Goal: Task Accomplishment & Management: Use online tool/utility

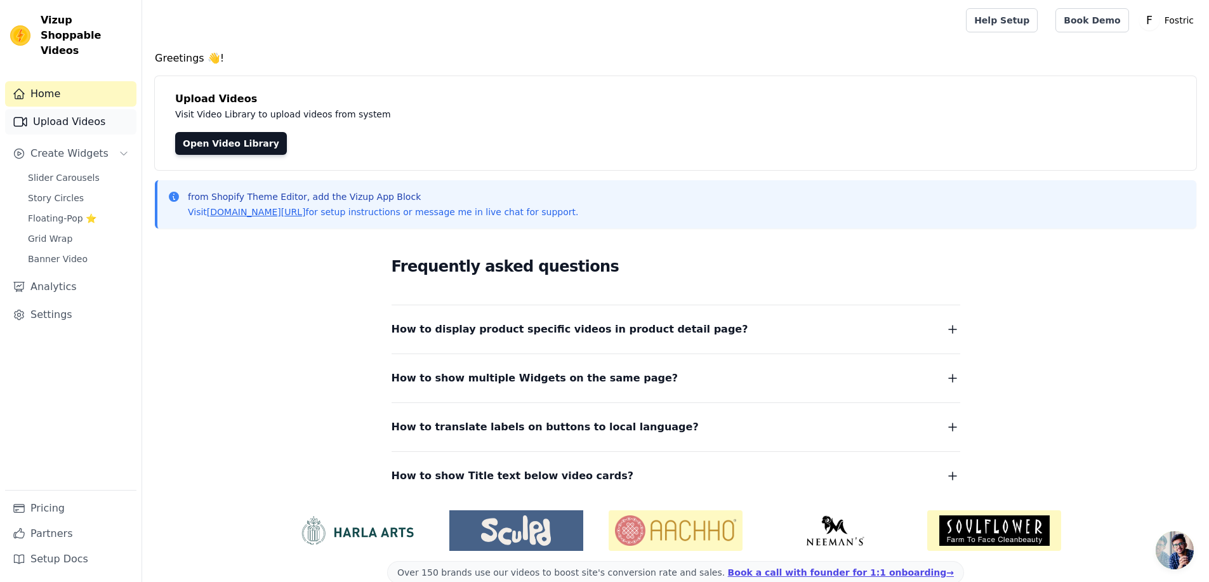
click at [67, 109] on link "Upload Videos" at bounding box center [70, 121] width 131 height 25
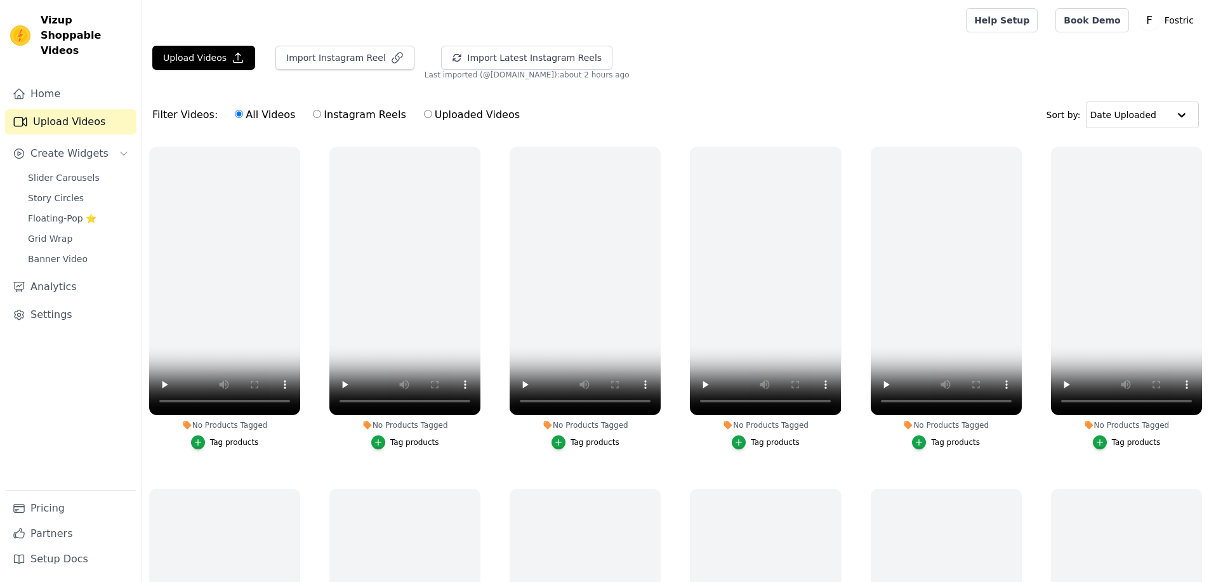
click at [51, 171] on span "Slider Carousels" at bounding box center [64, 177] width 72 height 13
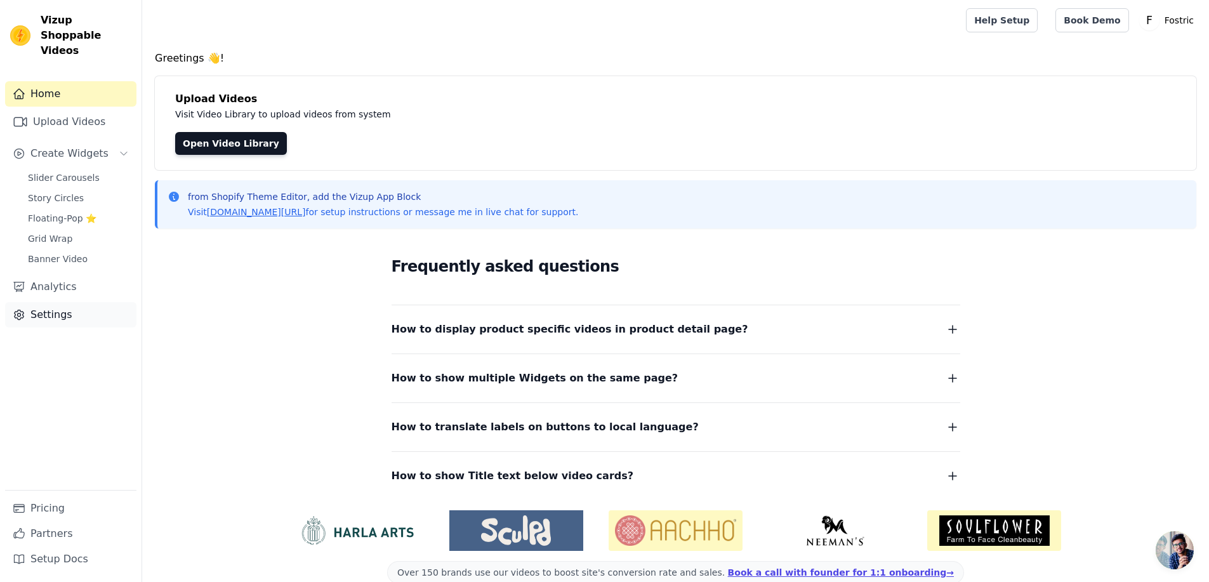
click at [63, 302] on link "Settings" at bounding box center [70, 314] width 131 height 25
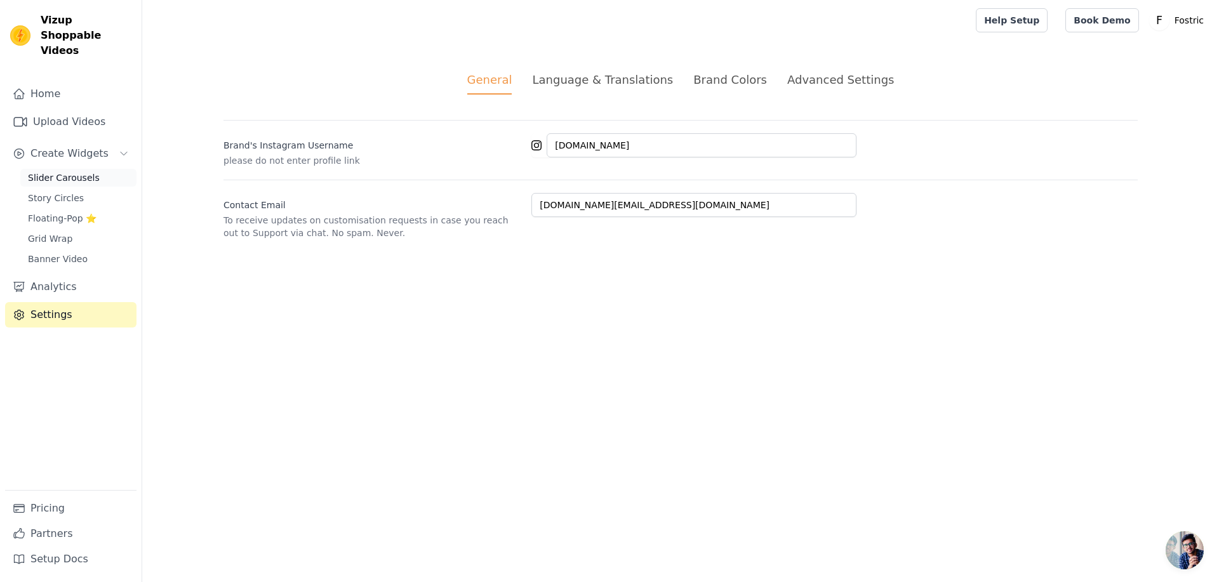
click at [75, 171] on span "Slider Carousels" at bounding box center [64, 177] width 72 height 13
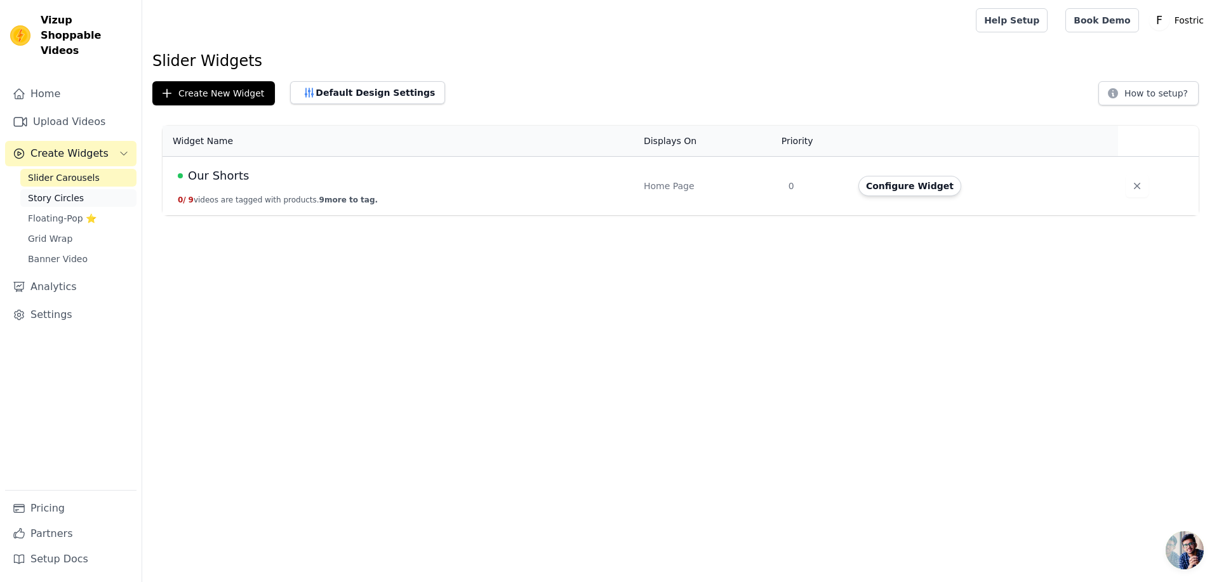
click at [56, 192] on span "Story Circles" at bounding box center [56, 198] width 56 height 13
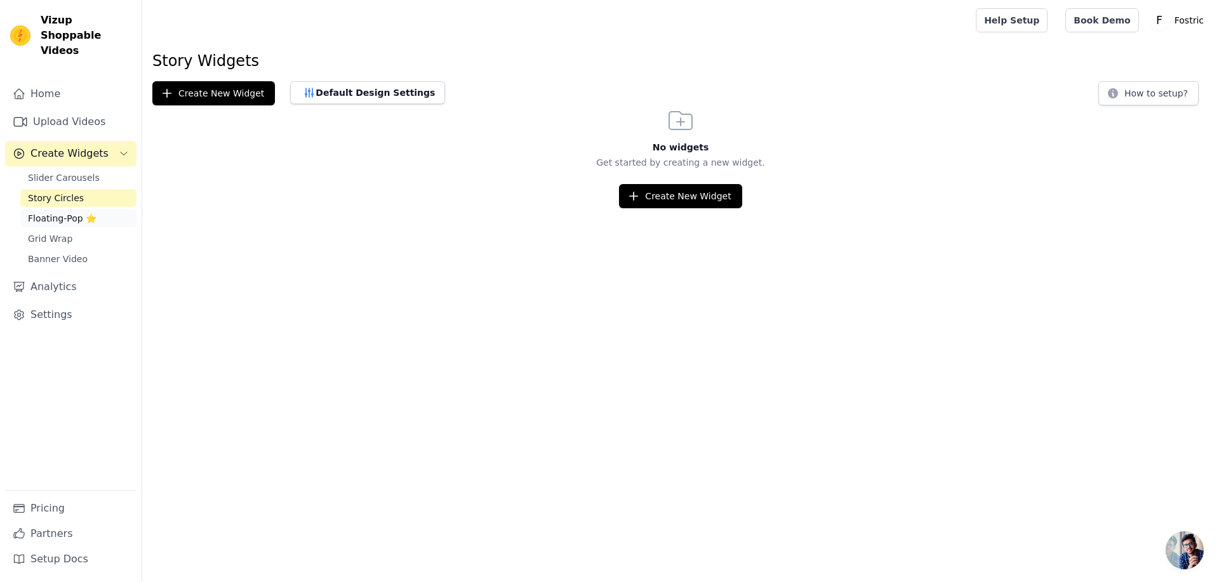
click at [44, 212] on span "Floating-Pop ⭐" at bounding box center [62, 218] width 69 height 13
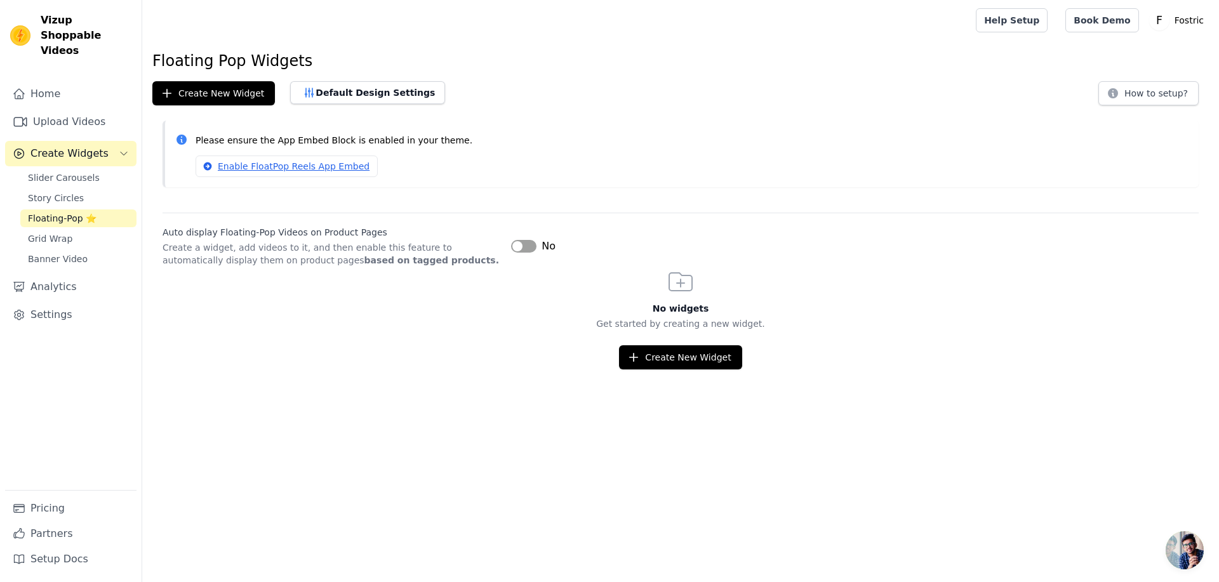
click at [526, 252] on button "Label" at bounding box center [523, 246] width 25 height 13
click at [43, 232] on span "Grid Wrap" at bounding box center [50, 238] width 44 height 13
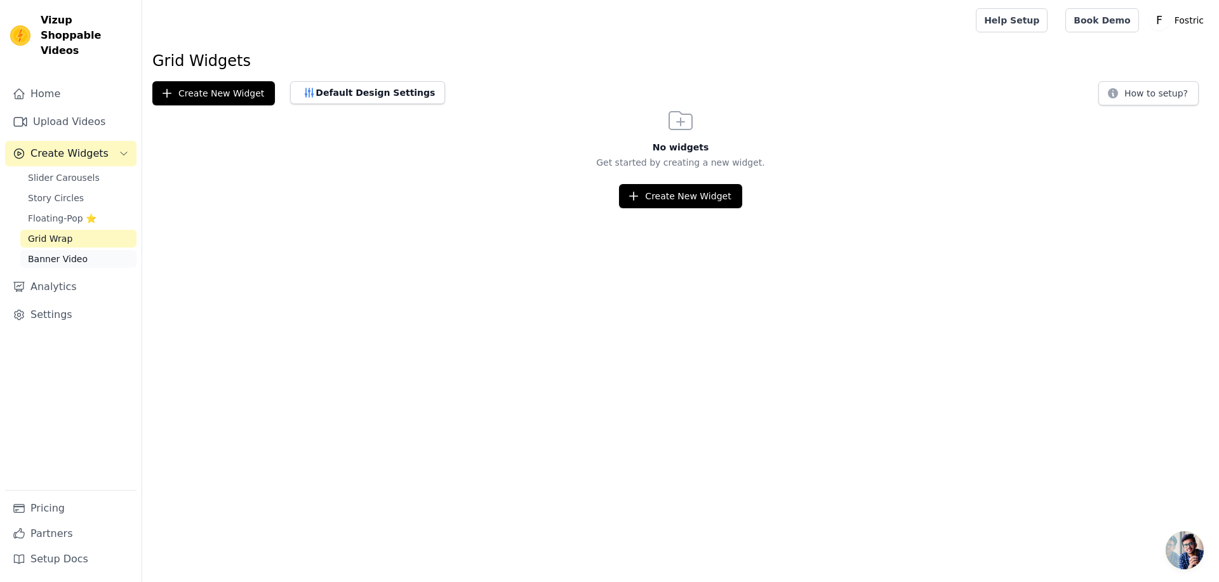
click at [58, 253] on span "Banner Video" at bounding box center [58, 259] width 60 height 13
click at [78, 189] on link "Story Circles" at bounding box center [78, 198] width 116 height 18
click at [43, 253] on span "Banner Video" at bounding box center [58, 259] width 60 height 13
click at [58, 232] on span "Grid Wrap" at bounding box center [50, 238] width 44 height 13
click at [86, 171] on span "Slider Carousels" at bounding box center [64, 177] width 72 height 13
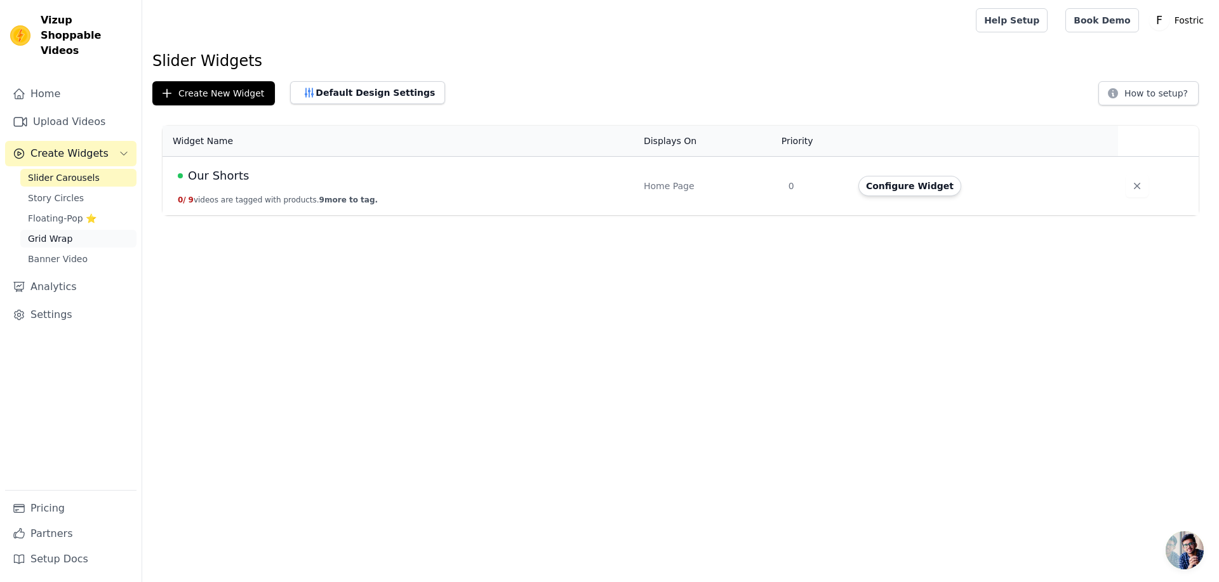
click at [70, 231] on link "Grid Wrap" at bounding box center [78, 239] width 116 height 18
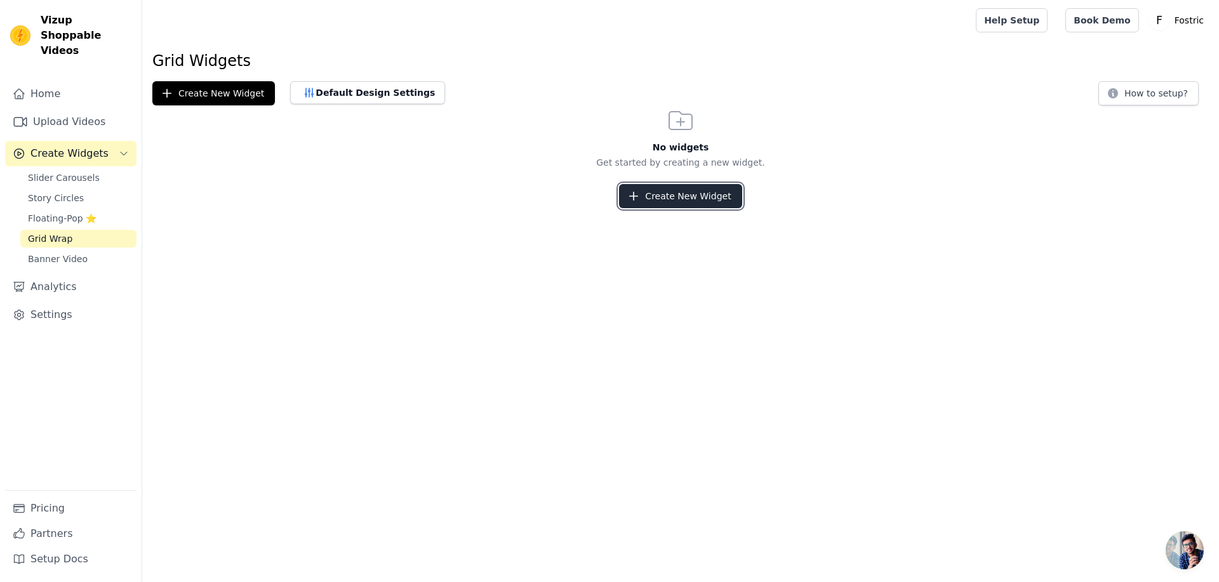
click at [659, 200] on button "Create New Widget" at bounding box center [680, 196] width 122 height 24
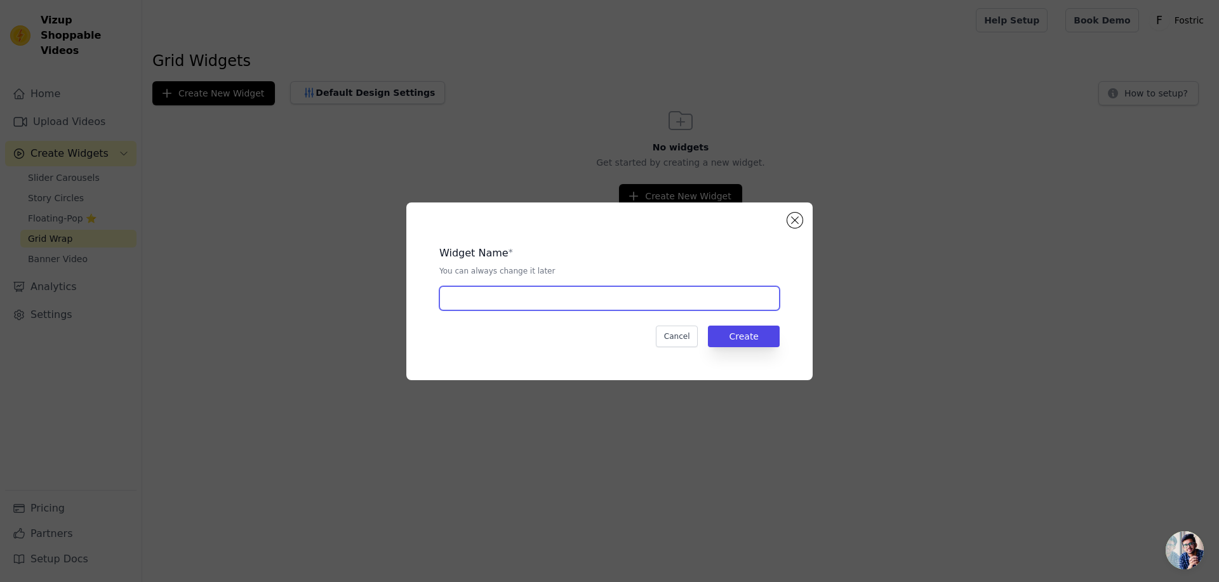
click at [541, 291] on input "text" at bounding box center [609, 298] width 340 height 24
type input "Our Shorts"
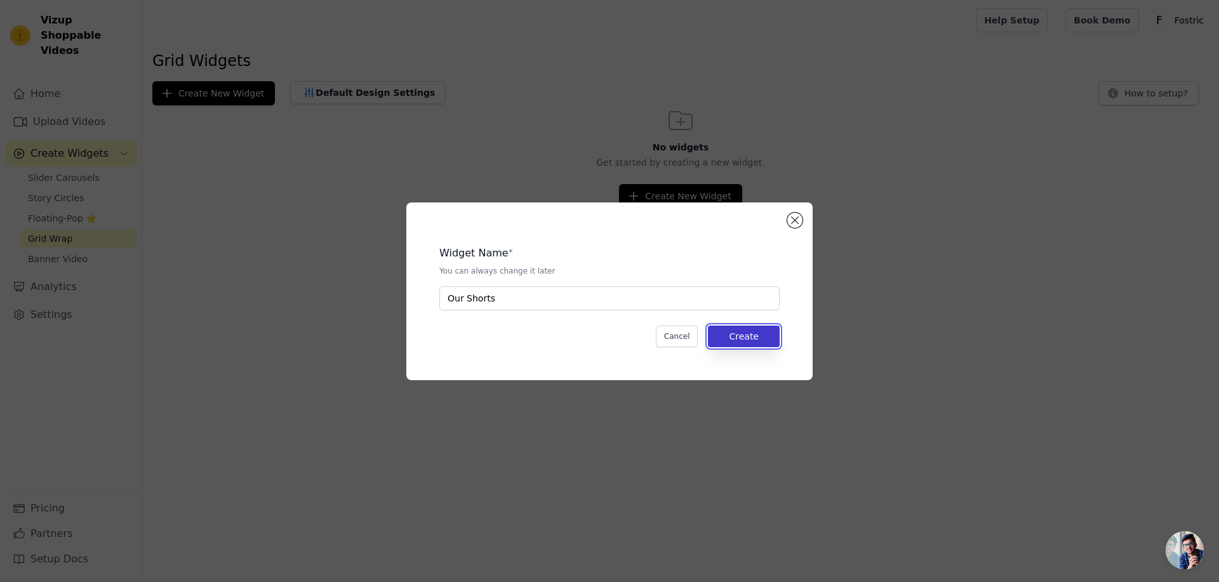
click at [750, 330] on button "Create" at bounding box center [744, 337] width 72 height 22
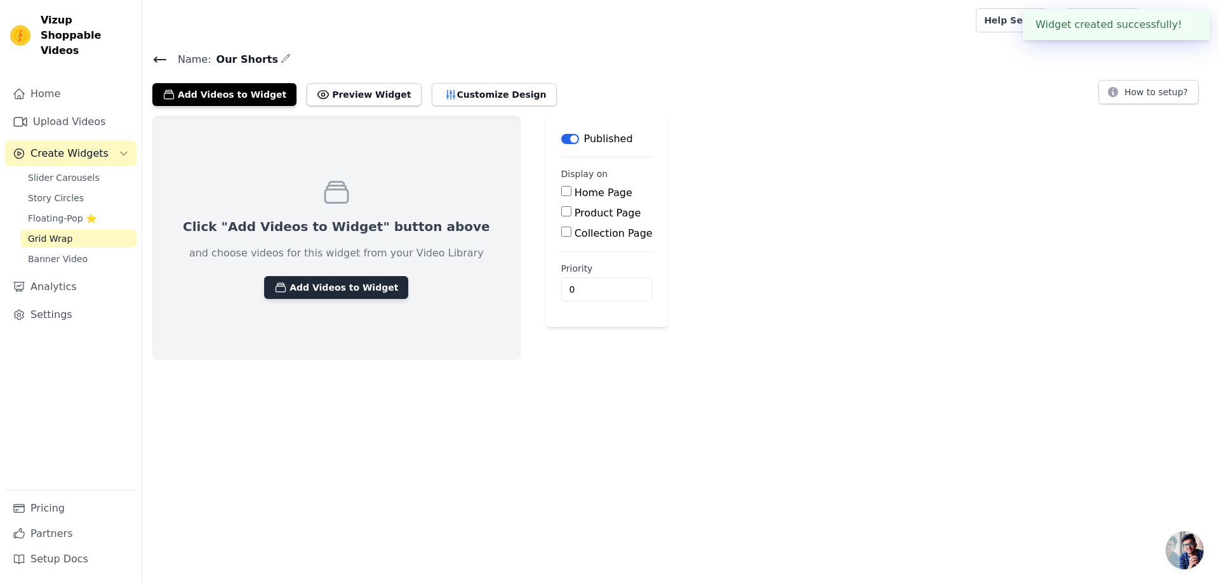
click at [321, 284] on button "Add Videos to Widget" at bounding box center [336, 287] width 144 height 23
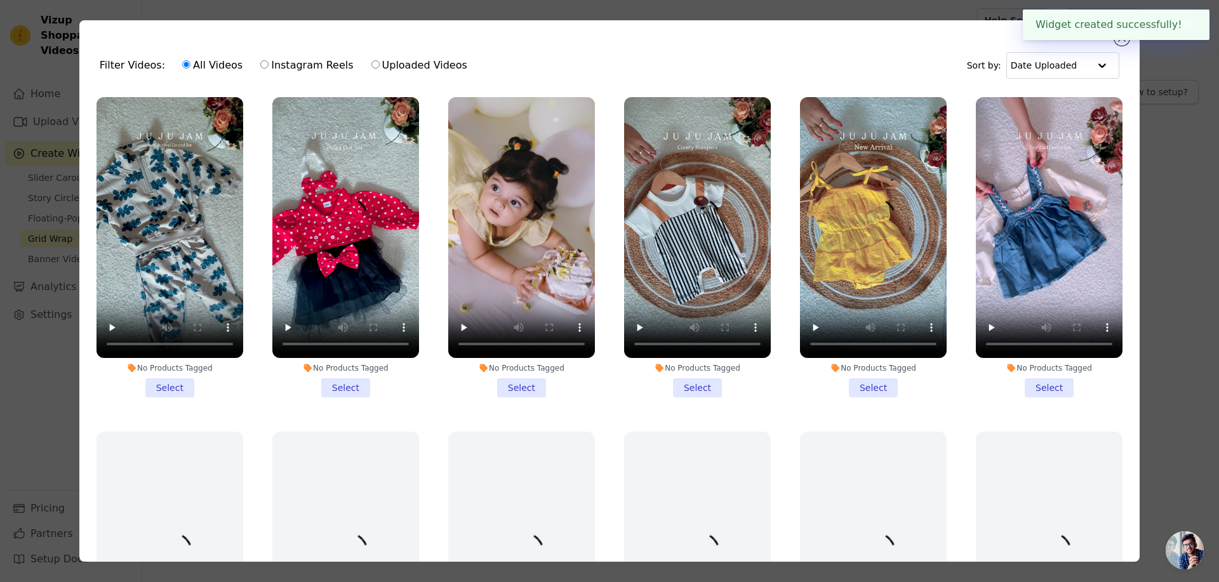
click at [176, 384] on li "No Products Tagged Select" at bounding box center [169, 247] width 147 height 300
click at [0, 0] on input "No Products Tagged Select" at bounding box center [0, 0] width 0 height 0
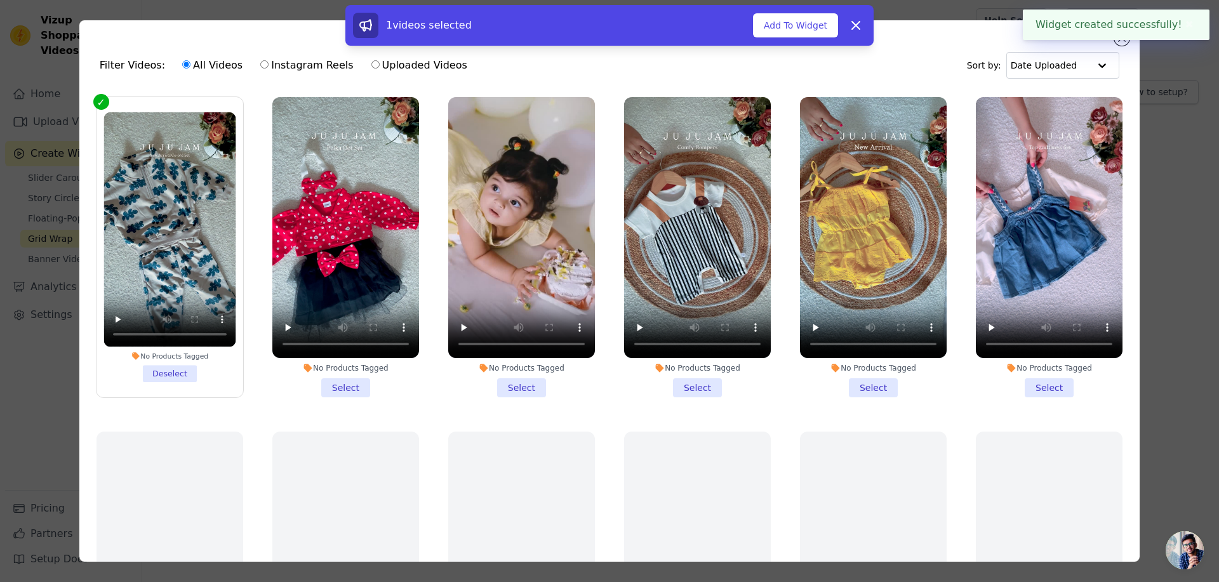
click at [338, 384] on li "No Products Tagged Select" at bounding box center [345, 247] width 147 height 300
click at [0, 0] on input "No Products Tagged Select" at bounding box center [0, 0] width 0 height 0
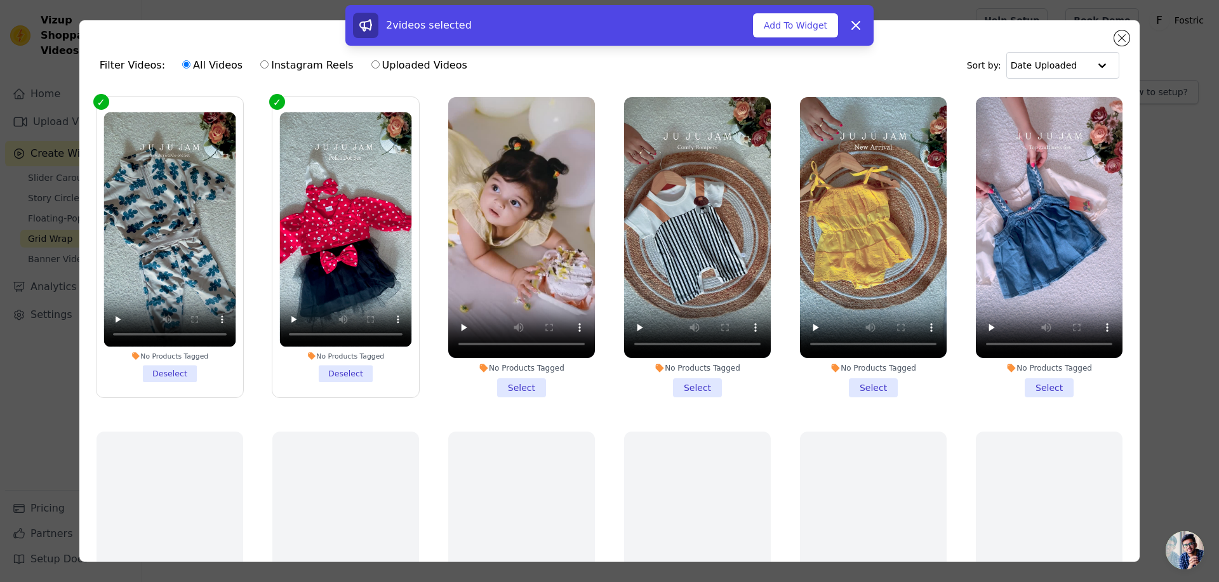
click at [510, 383] on li "No Products Tagged Select" at bounding box center [521, 247] width 147 height 300
click at [0, 0] on input "No Products Tagged Select" at bounding box center [0, 0] width 0 height 0
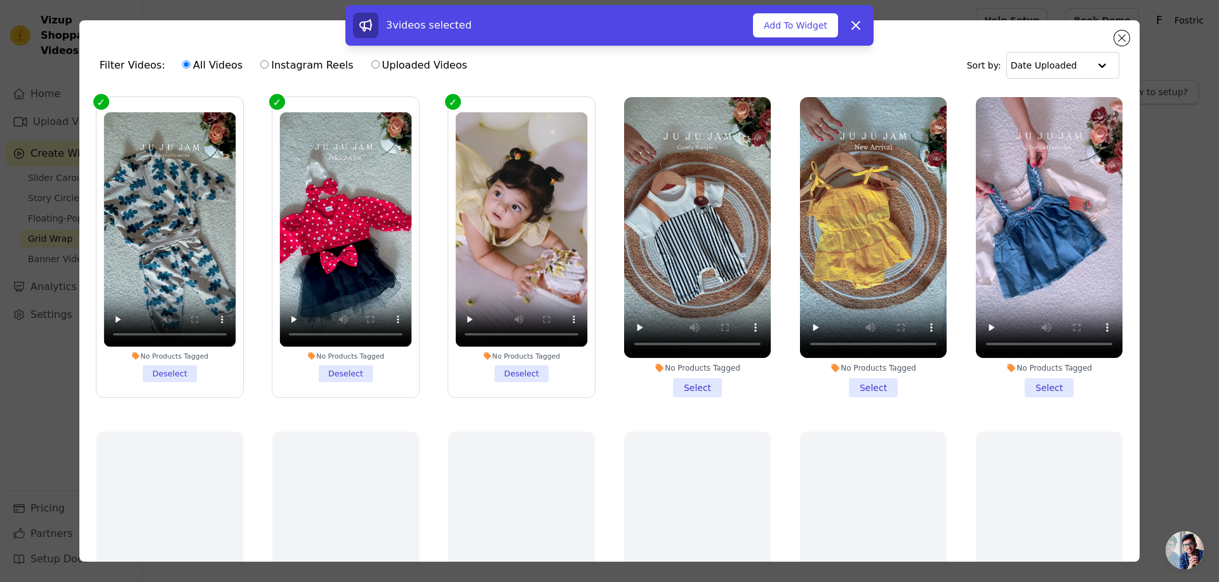
click at [697, 378] on li "No Products Tagged Select" at bounding box center [697, 247] width 147 height 300
click at [0, 0] on input "No Products Tagged Select" at bounding box center [0, 0] width 0 height 0
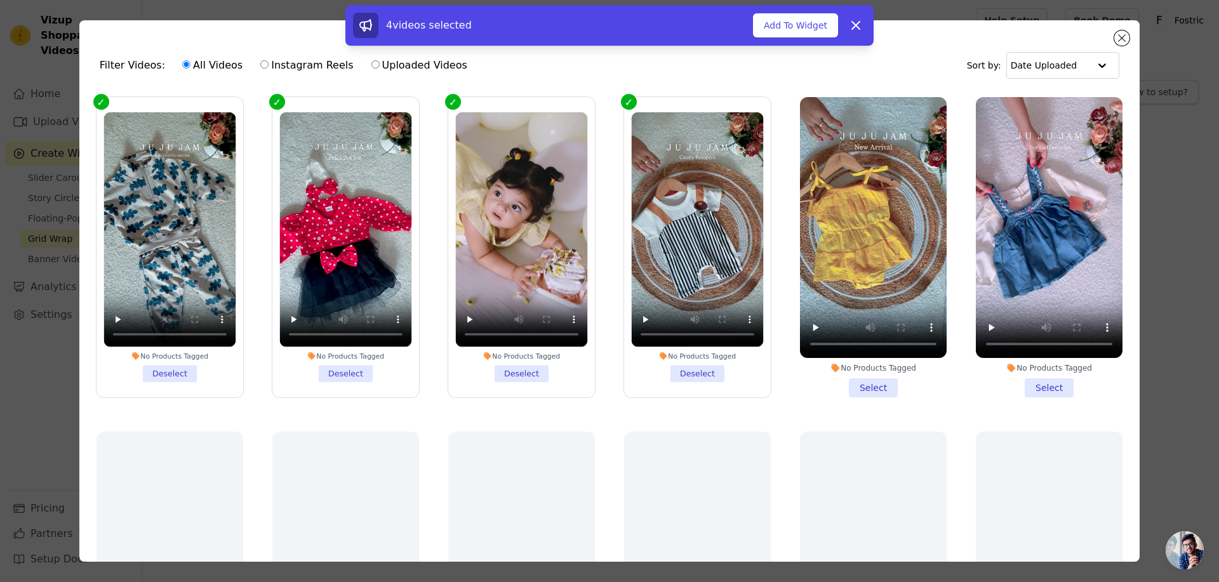
click at [840, 382] on li "No Products Tagged Select" at bounding box center [873, 247] width 147 height 300
click at [0, 0] on input "No Products Tagged Select" at bounding box center [0, 0] width 0 height 0
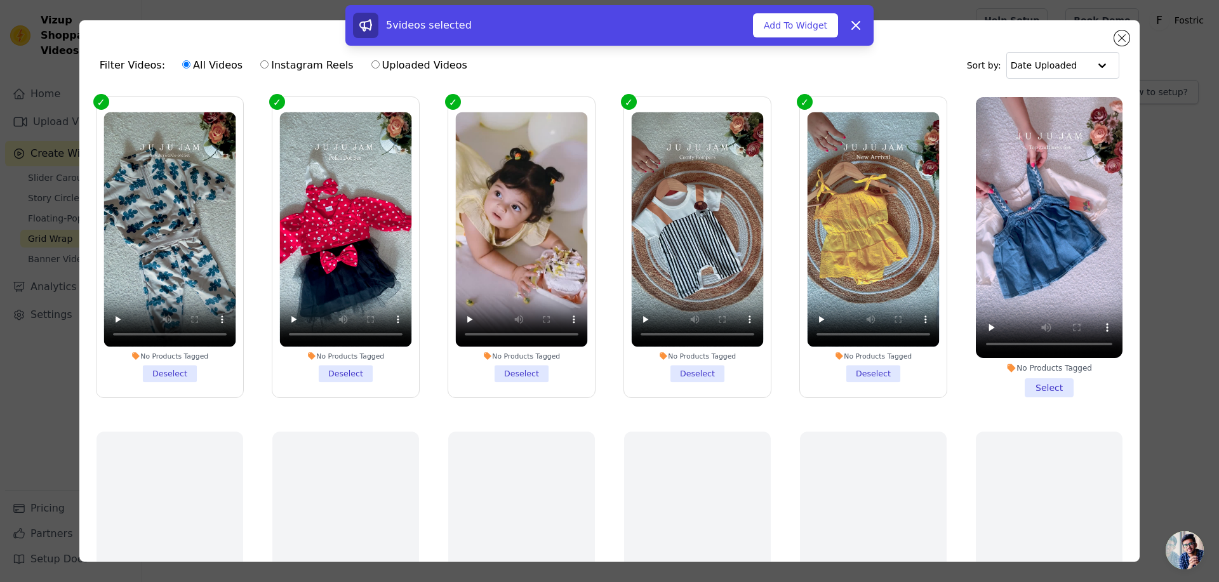
click at [1034, 381] on li "No Products Tagged Select" at bounding box center [1048, 247] width 147 height 300
click at [0, 0] on input "No Products Tagged Select" at bounding box center [0, 0] width 0 height 0
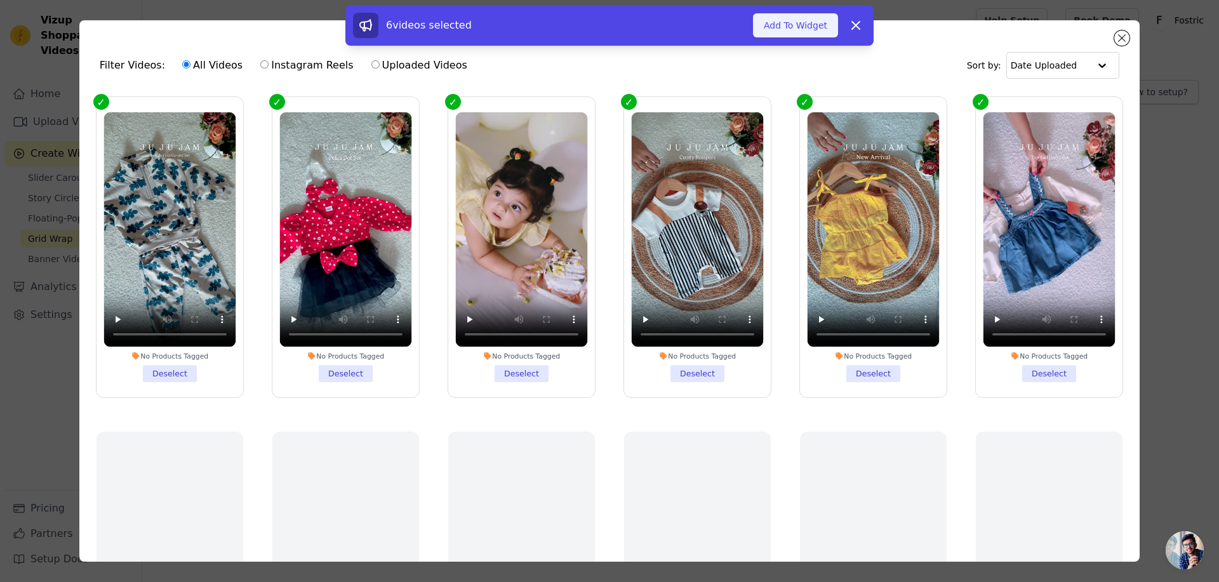
click at [805, 23] on button "Add To Widget" at bounding box center [795, 25] width 85 height 24
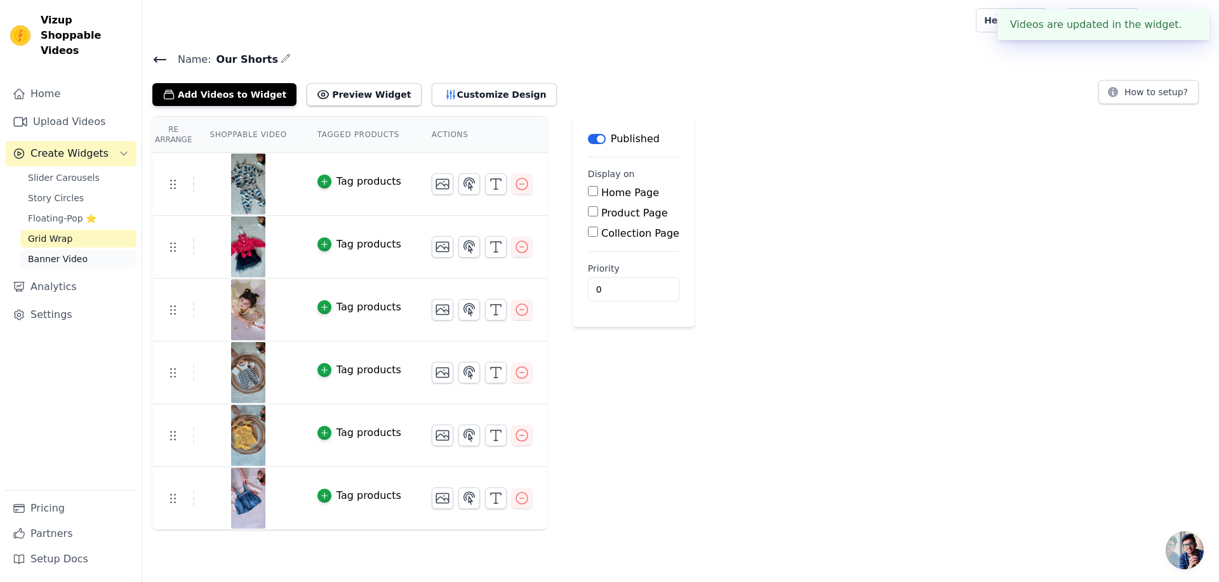
click at [67, 253] on span "Banner Video" at bounding box center [58, 259] width 60 height 13
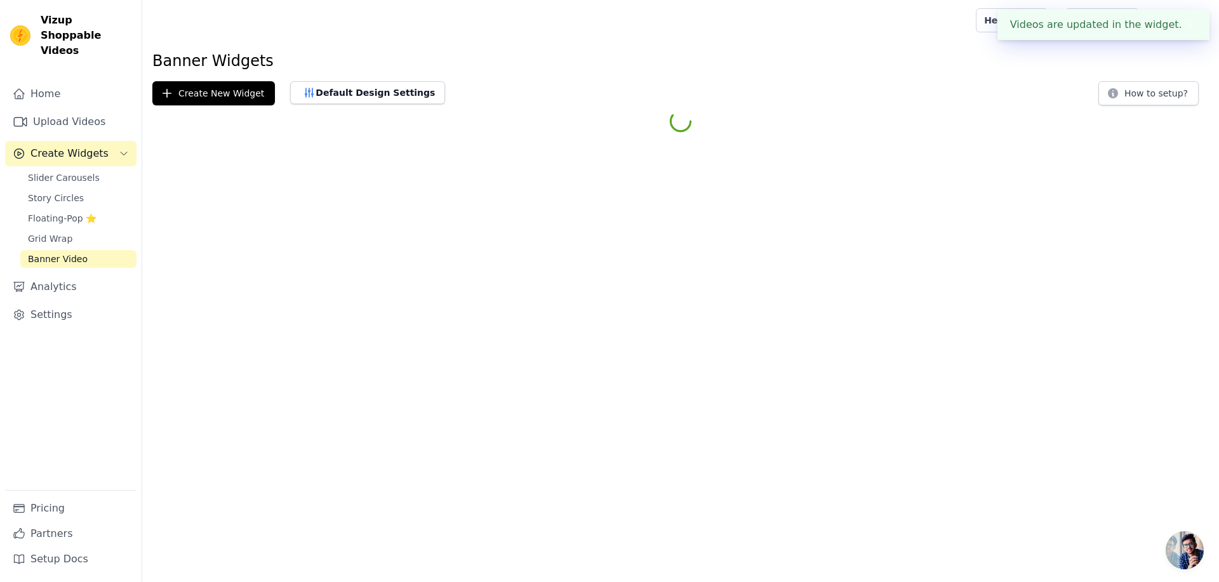
click at [67, 253] on span "Banner Video" at bounding box center [58, 259] width 60 height 13
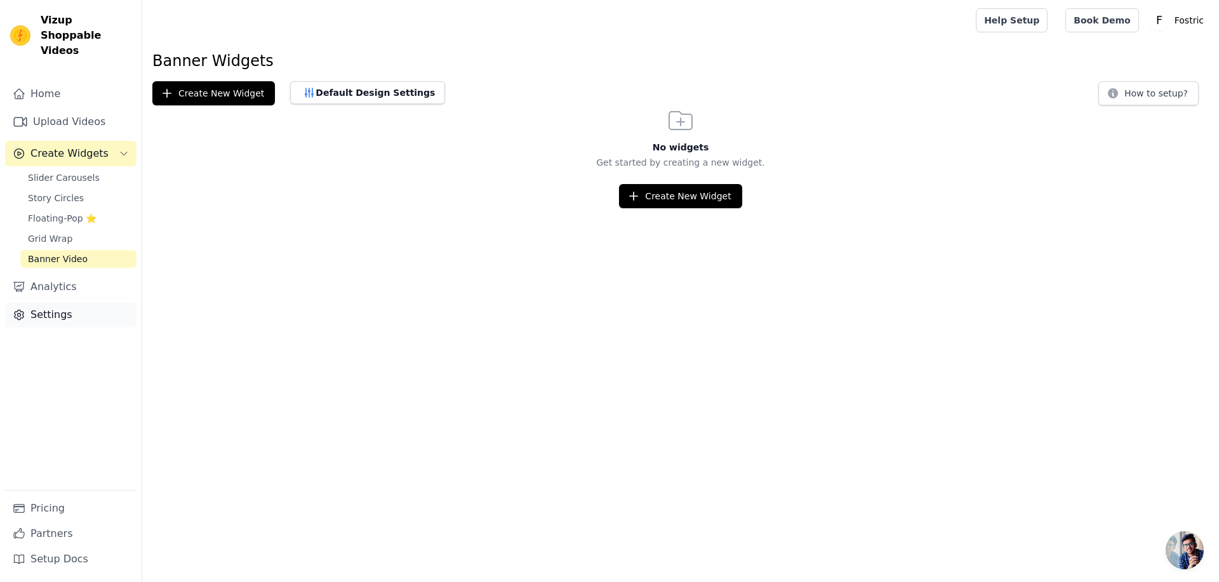
click at [70, 302] on link "Settings" at bounding box center [70, 314] width 131 height 25
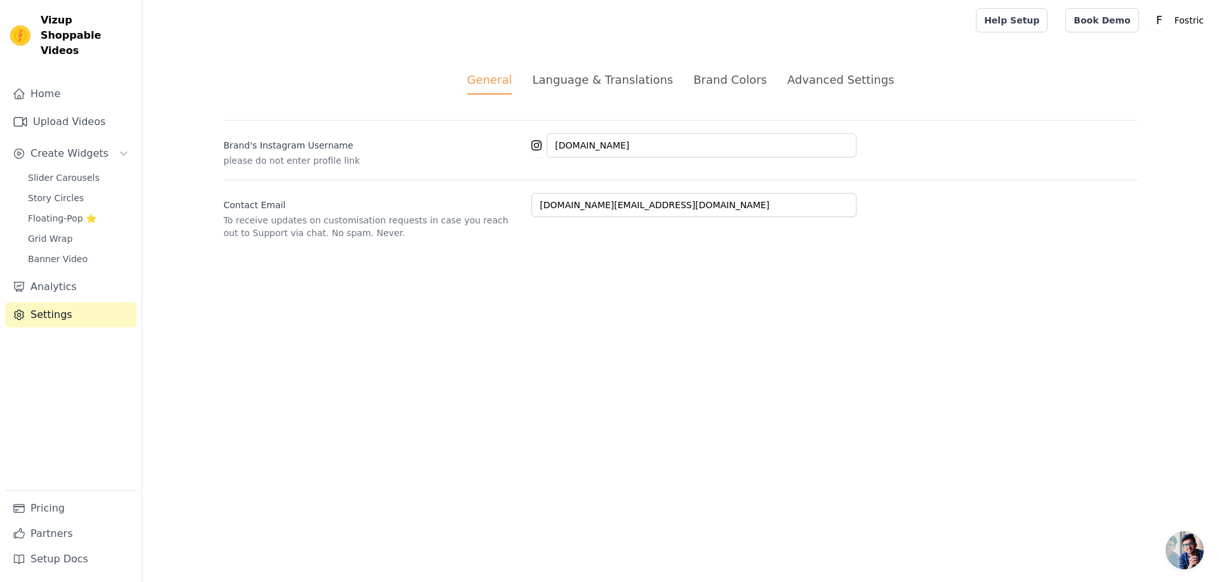
click at [712, 81] on div "Brand Colors" at bounding box center [730, 79] width 74 height 17
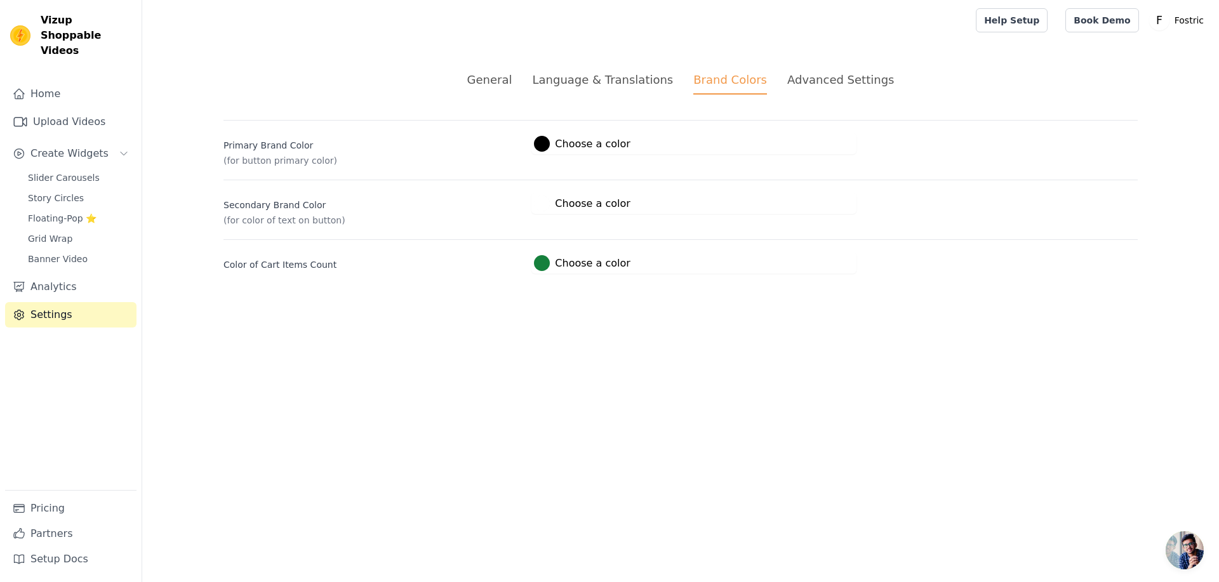
click at [819, 77] on div "Advanced Settings" at bounding box center [840, 79] width 107 height 17
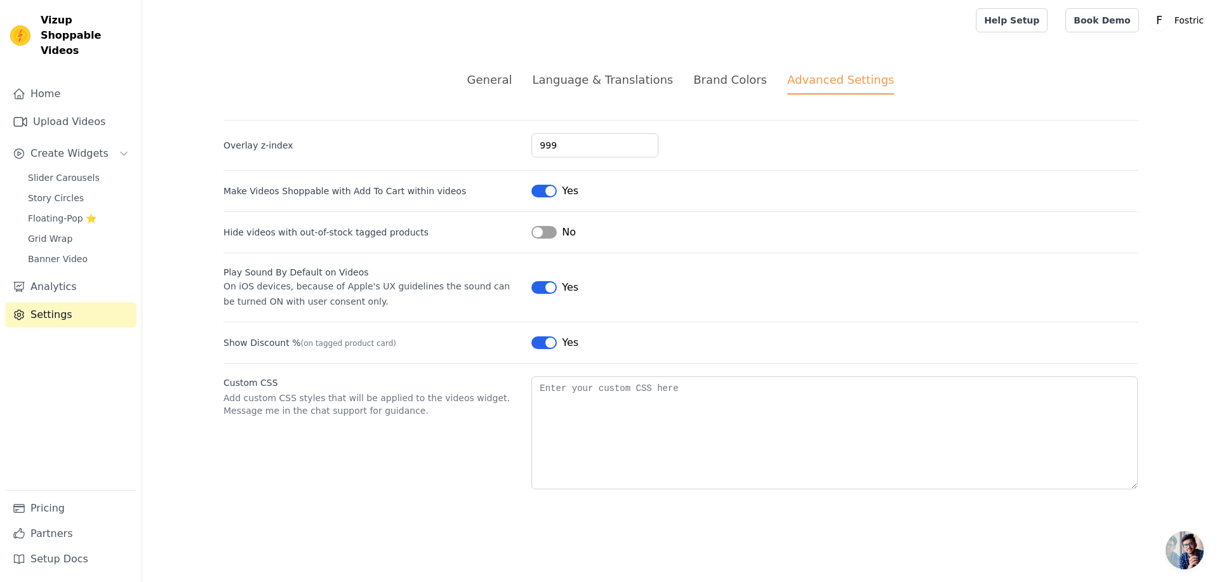
click at [348, 456] on div "Custom CSS Add custom CSS styles that will be applied to the videos widget. Mes…" at bounding box center [680, 426] width 914 height 126
click at [63, 81] on link "Home" at bounding box center [70, 93] width 131 height 25
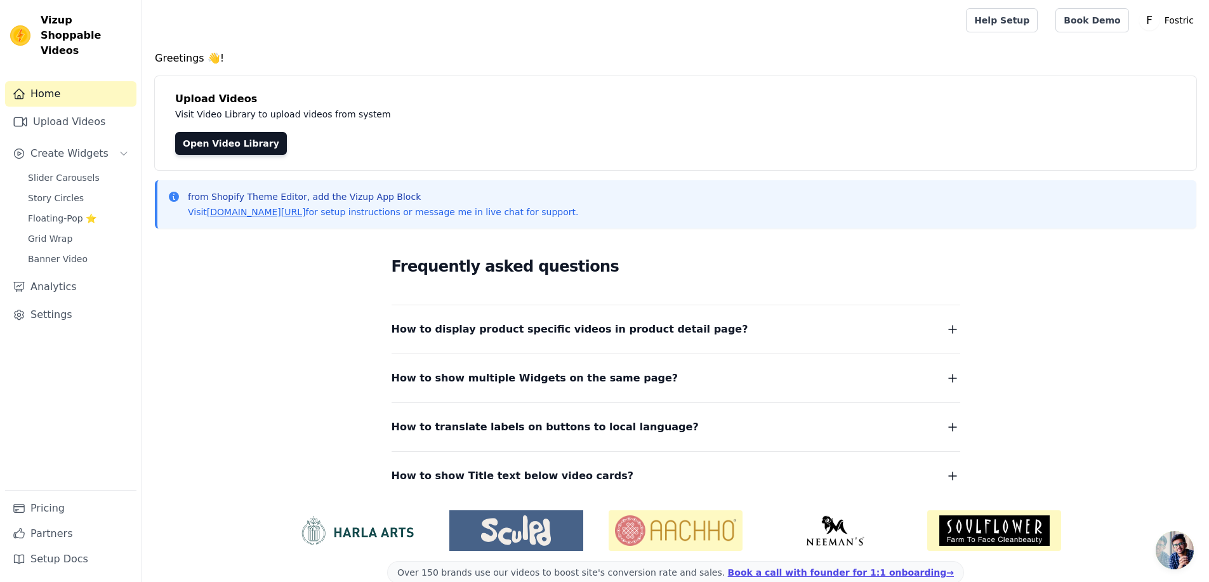
scroll to position [22, 0]
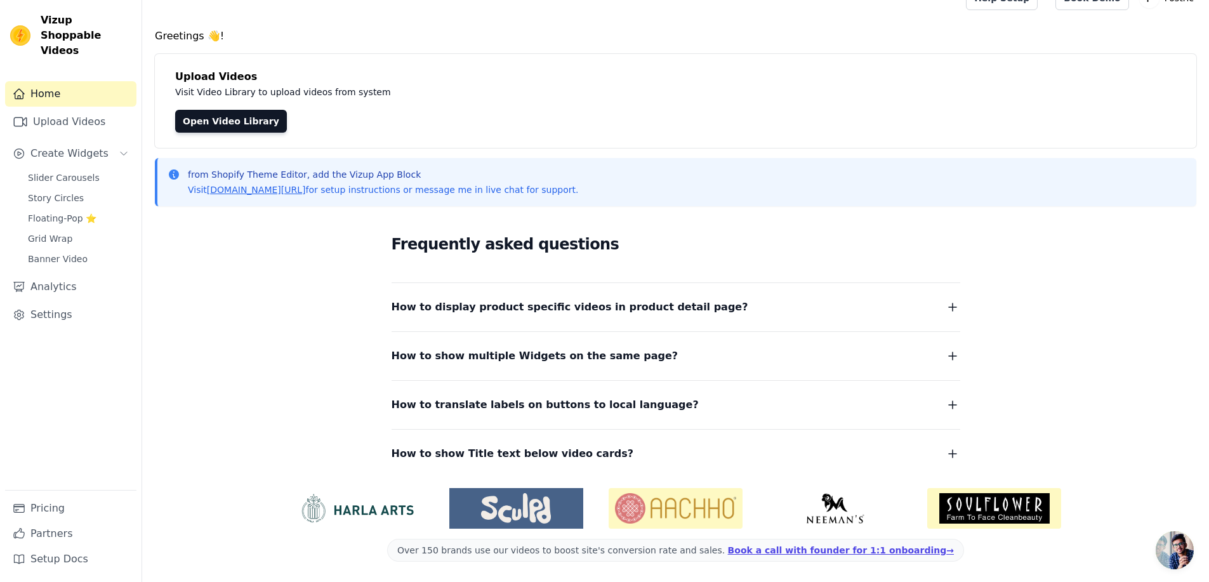
click at [711, 308] on button "How to display product specific videos in product detail page?" at bounding box center [676, 307] width 569 height 18
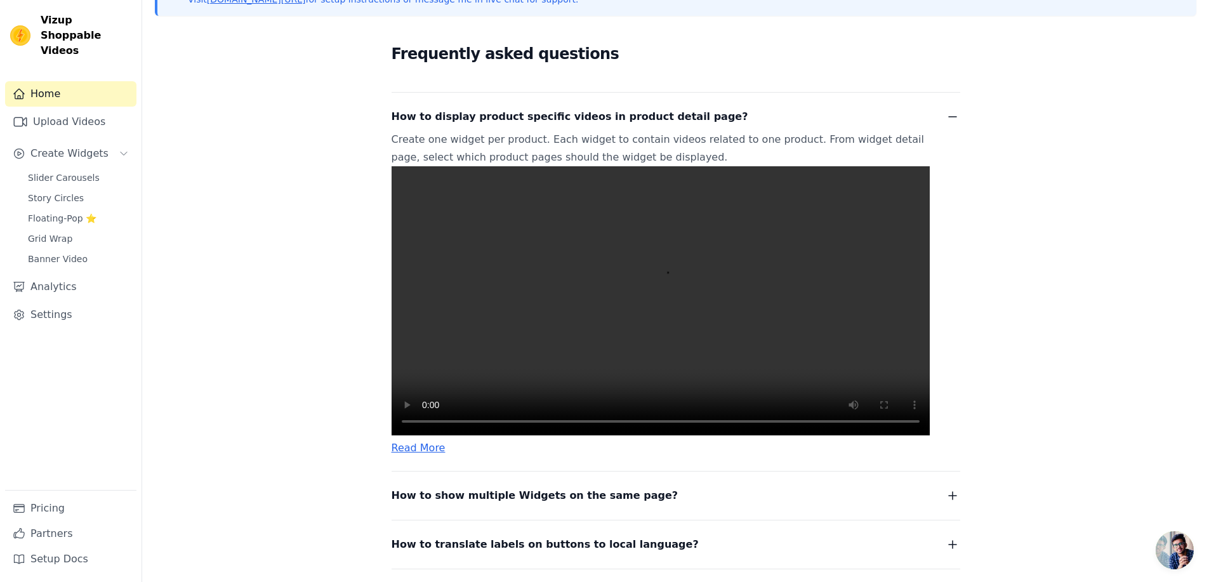
scroll to position [276, 0]
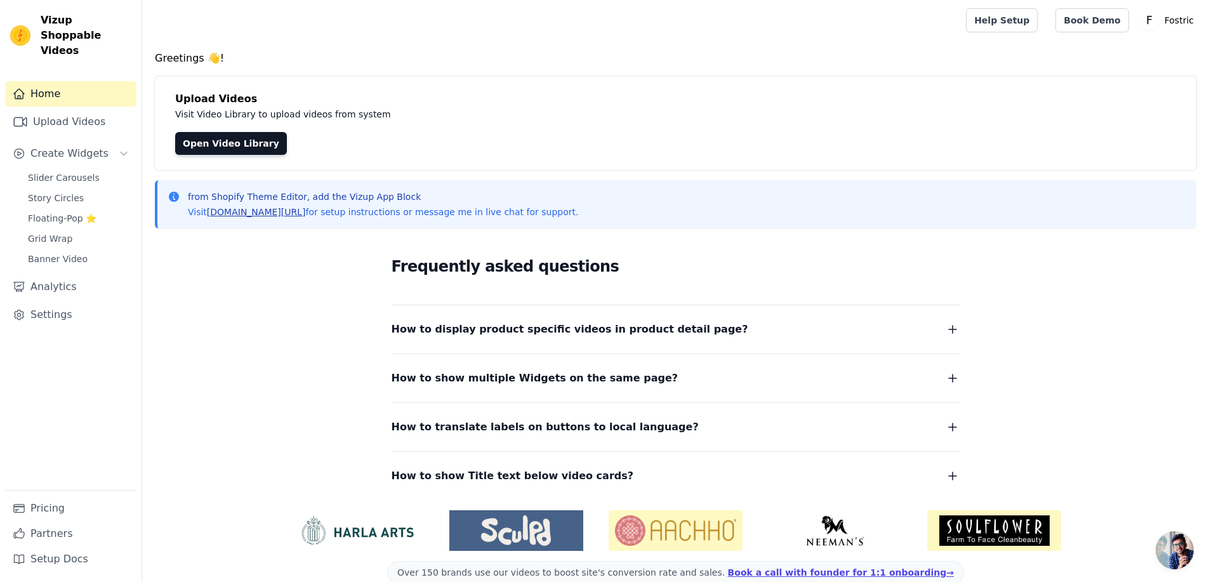
click at [257, 213] on link "[DOMAIN_NAME][URL]" at bounding box center [256, 212] width 99 height 10
click at [1122, 27] on link "Book Demo" at bounding box center [1091, 20] width 73 height 24
click at [1030, 26] on link "Help Setup" at bounding box center [1002, 20] width 72 height 24
click at [49, 302] on link "Settings" at bounding box center [70, 314] width 131 height 25
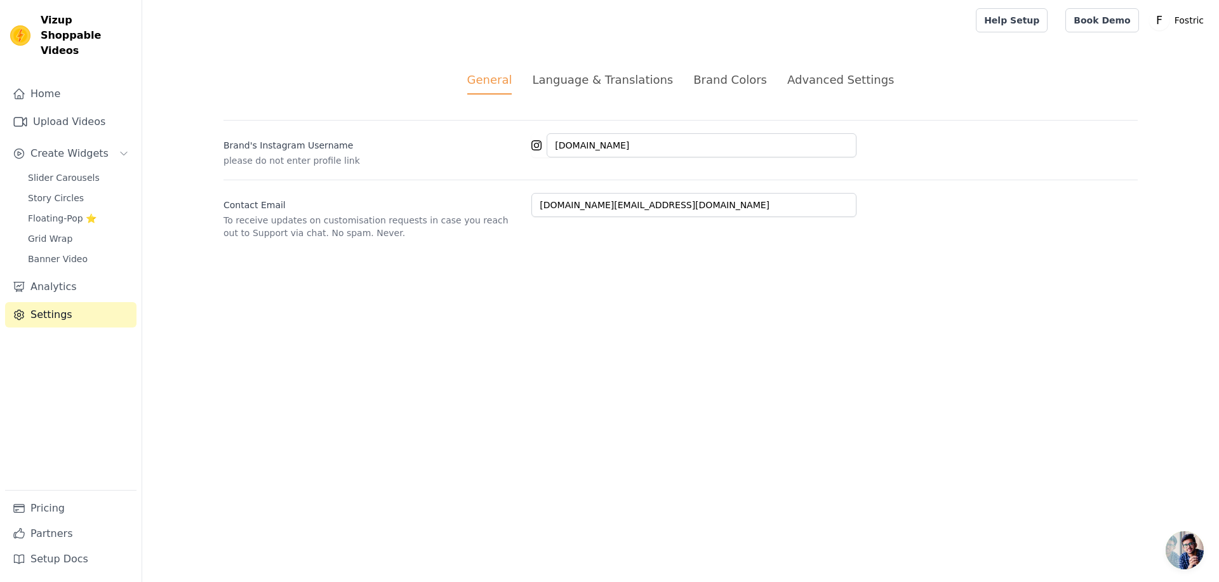
click at [812, 80] on div "Advanced Settings" at bounding box center [840, 79] width 107 height 17
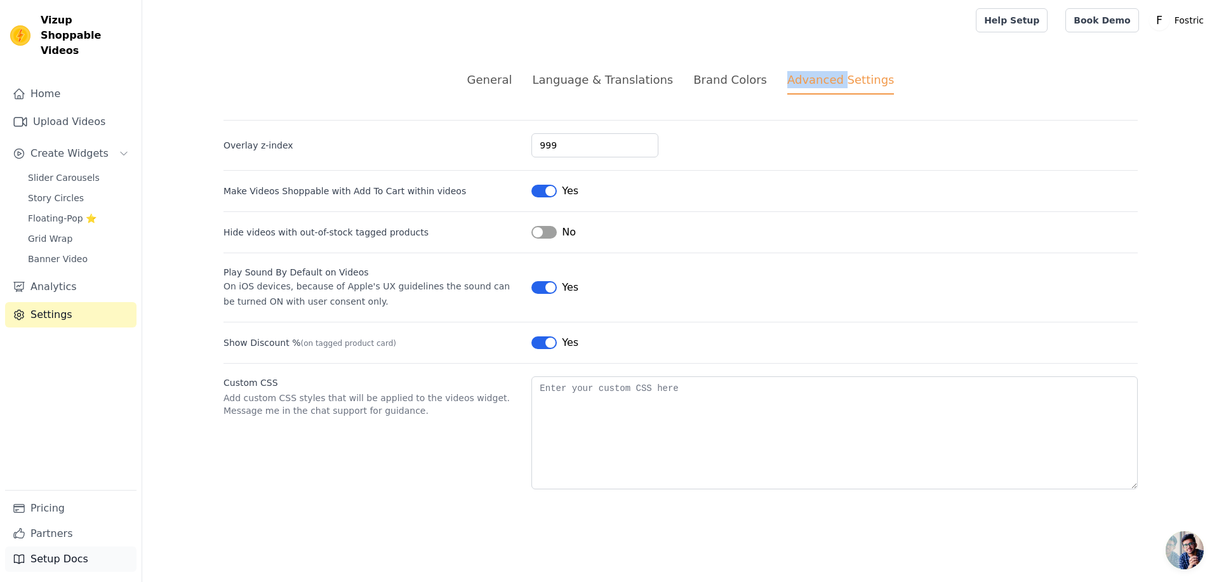
click at [72, 559] on link "Setup Docs" at bounding box center [70, 558] width 131 height 25
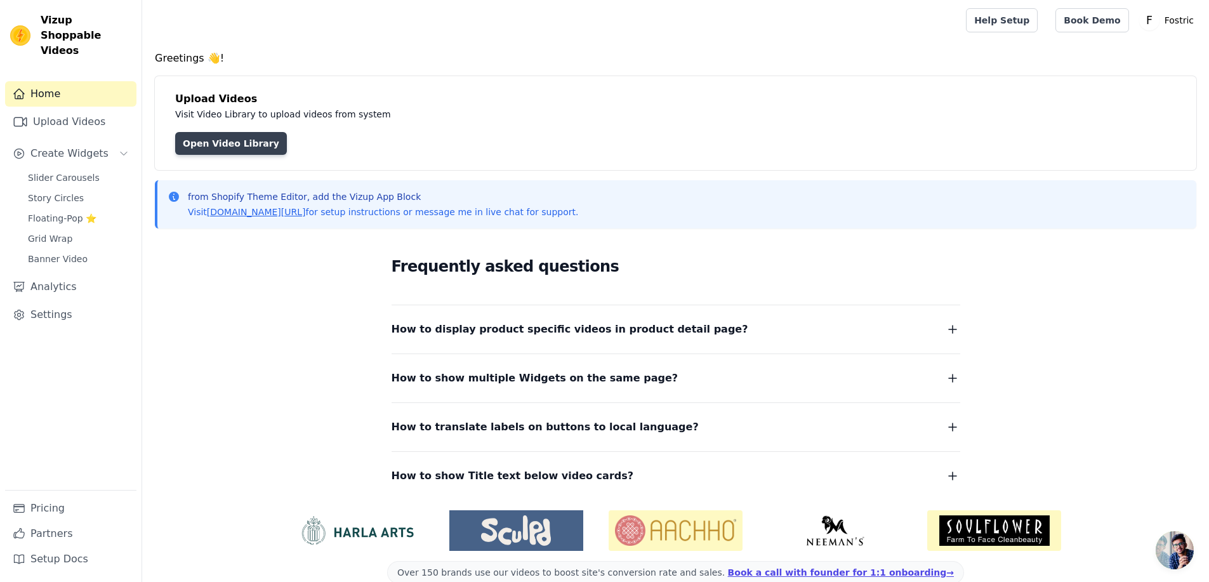
click at [239, 143] on link "Open Video Library" at bounding box center [231, 143] width 112 height 23
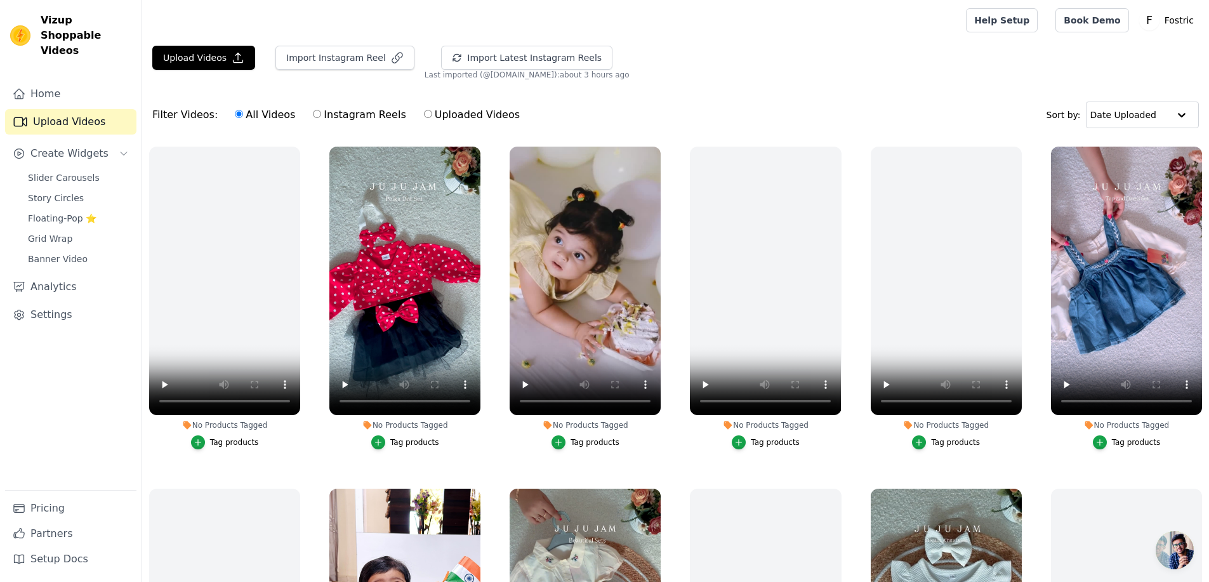
click at [53, 71] on div "Home Upload Videos Create Widgets Slider Carousels Story Circles Floating-Pop ⭐…" at bounding box center [71, 326] width 142 height 511
click at [54, 81] on link "Home" at bounding box center [70, 93] width 131 height 25
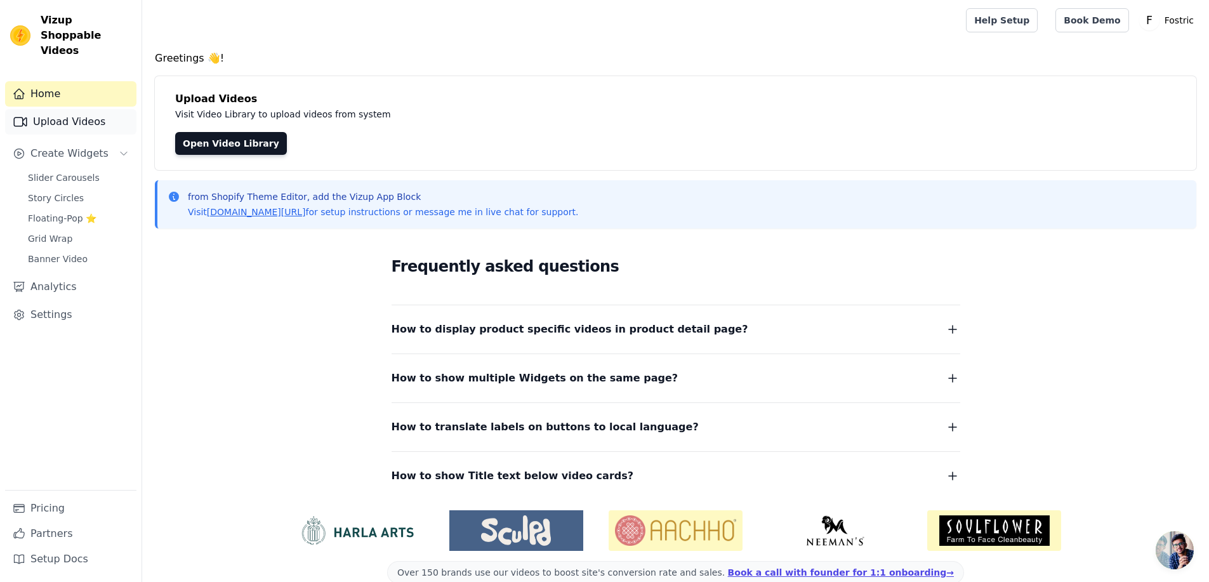
click at [62, 109] on link "Upload Videos" at bounding box center [70, 121] width 131 height 25
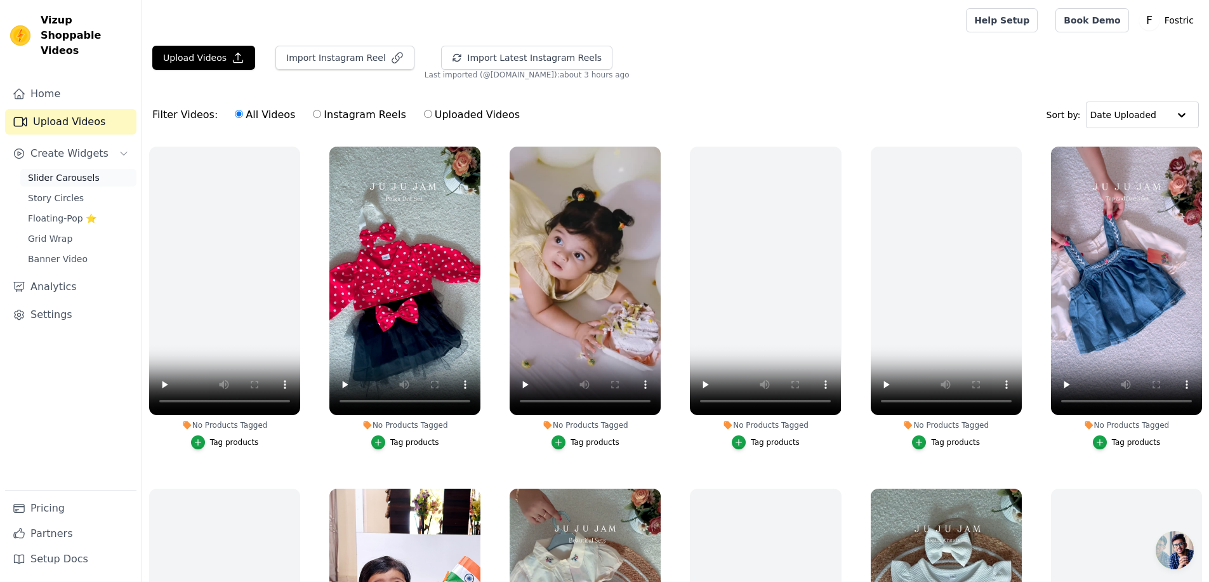
click at [53, 171] on span "Slider Carousels" at bounding box center [64, 177] width 72 height 13
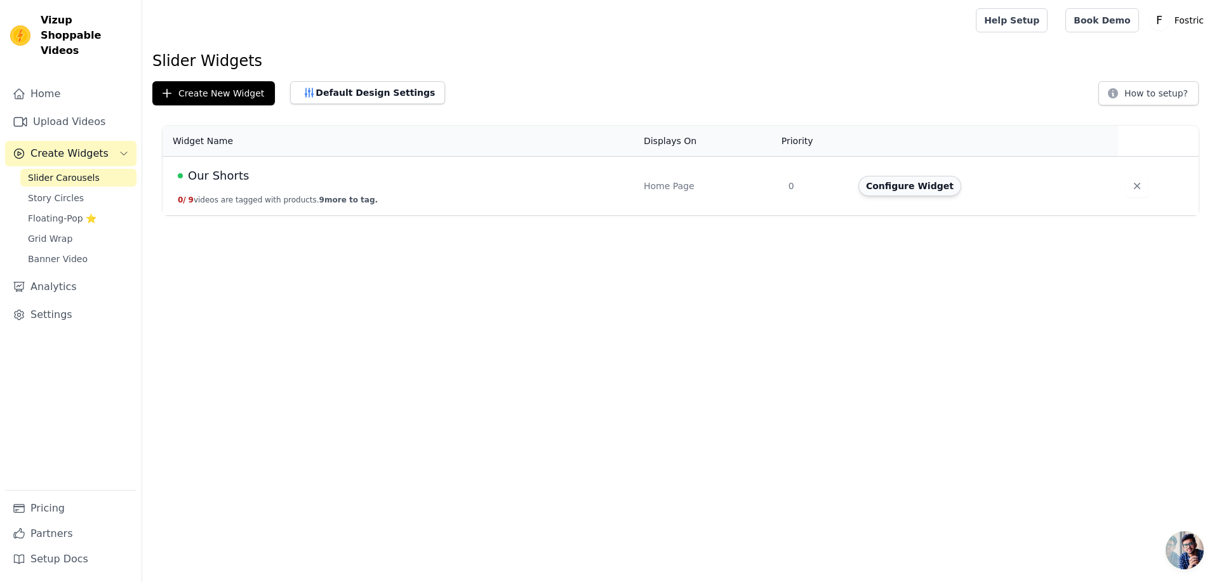
click at [890, 185] on button "Configure Widget" at bounding box center [909, 186] width 103 height 20
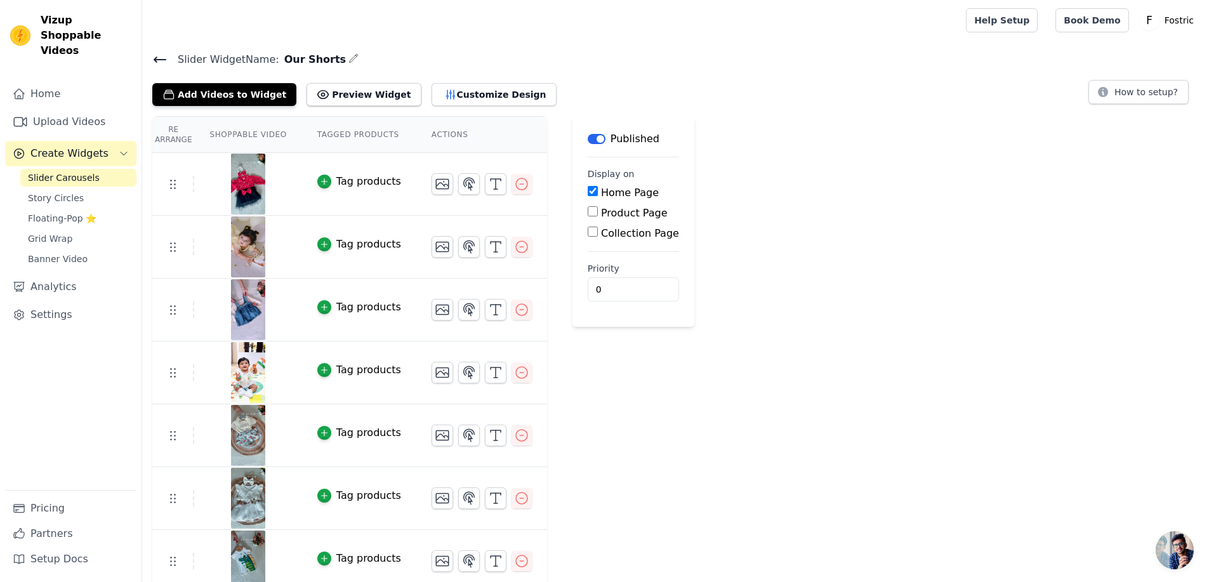
click at [626, 208] on label "Product Page" at bounding box center [634, 213] width 67 height 12
click at [598, 208] on input "Product Page" at bounding box center [593, 211] width 10 height 10
checkbox input "true"
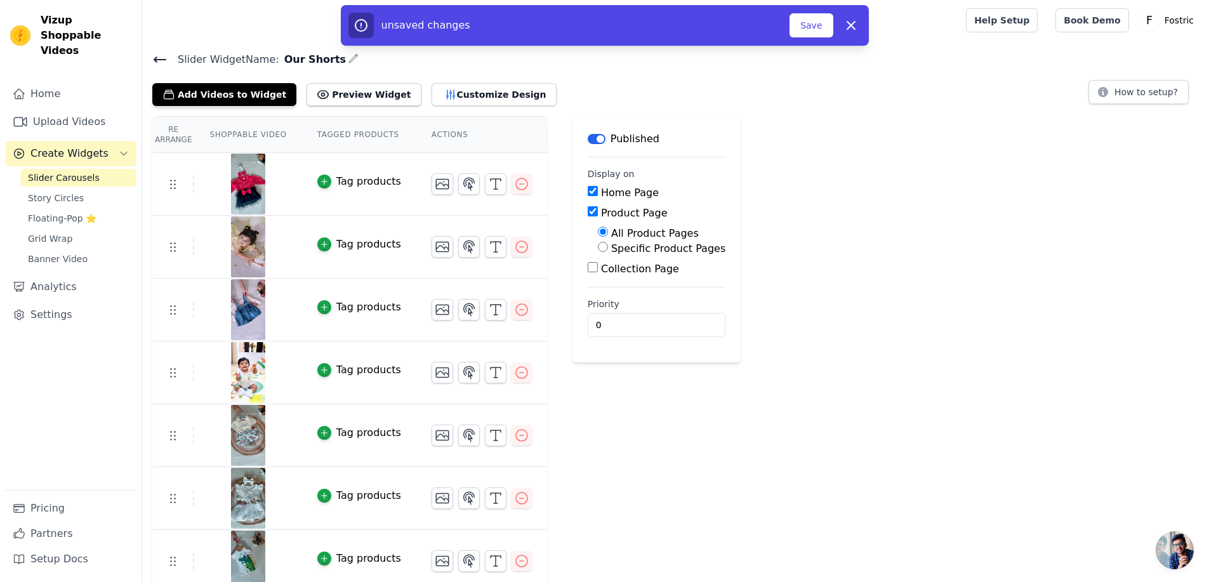
click at [601, 267] on label "Collection Page" at bounding box center [640, 269] width 78 height 12
click at [598, 267] on input "Collection Page" at bounding box center [593, 267] width 10 height 10
checkbox input "true"
click at [621, 362] on input "0" at bounding box center [663, 360] width 150 height 24
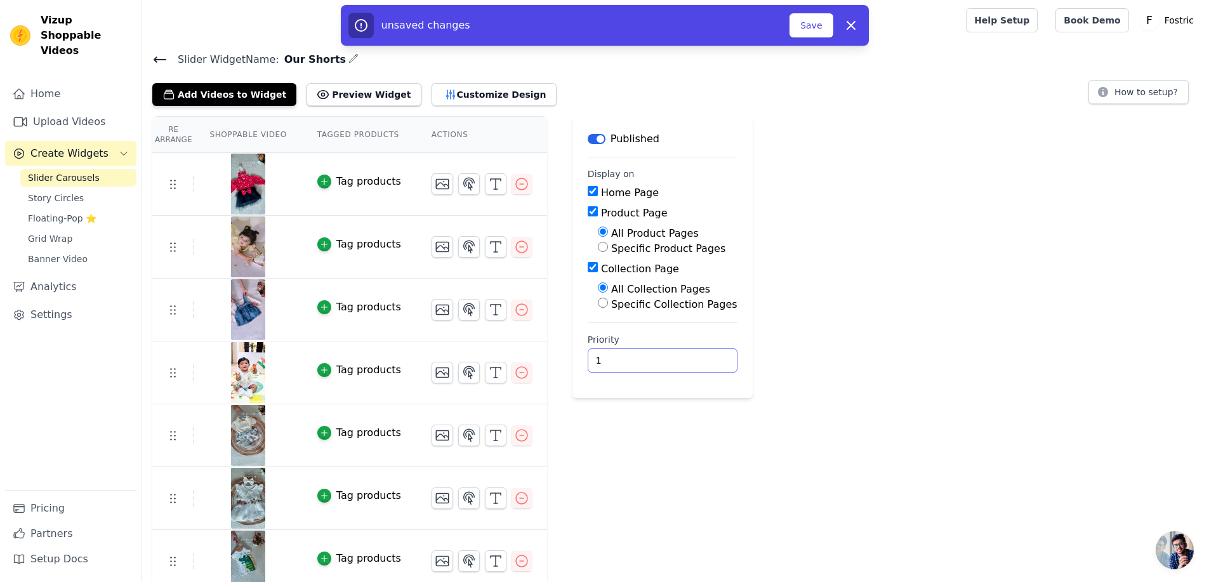
click at [668, 355] on input "1" at bounding box center [663, 360] width 150 height 24
click at [668, 355] on input "2" at bounding box center [663, 360] width 150 height 24
click at [668, 355] on input "3" at bounding box center [663, 360] width 150 height 24
click at [668, 355] on input "4" at bounding box center [663, 360] width 150 height 24
click at [668, 355] on input "5" at bounding box center [663, 360] width 150 height 24
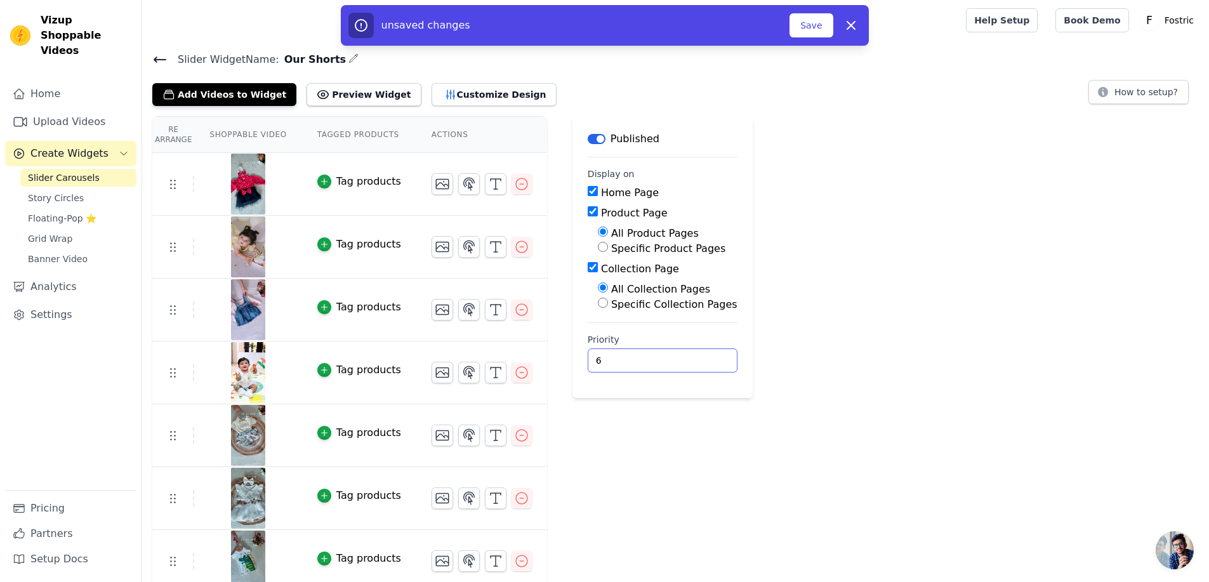
click at [668, 355] on input "6" at bounding box center [663, 360] width 150 height 24
click at [668, 355] on input "7" at bounding box center [663, 360] width 150 height 24
click at [668, 355] on input "8" at bounding box center [663, 360] width 150 height 24
type input "9"
click at [668, 355] on input "9" at bounding box center [663, 360] width 150 height 24
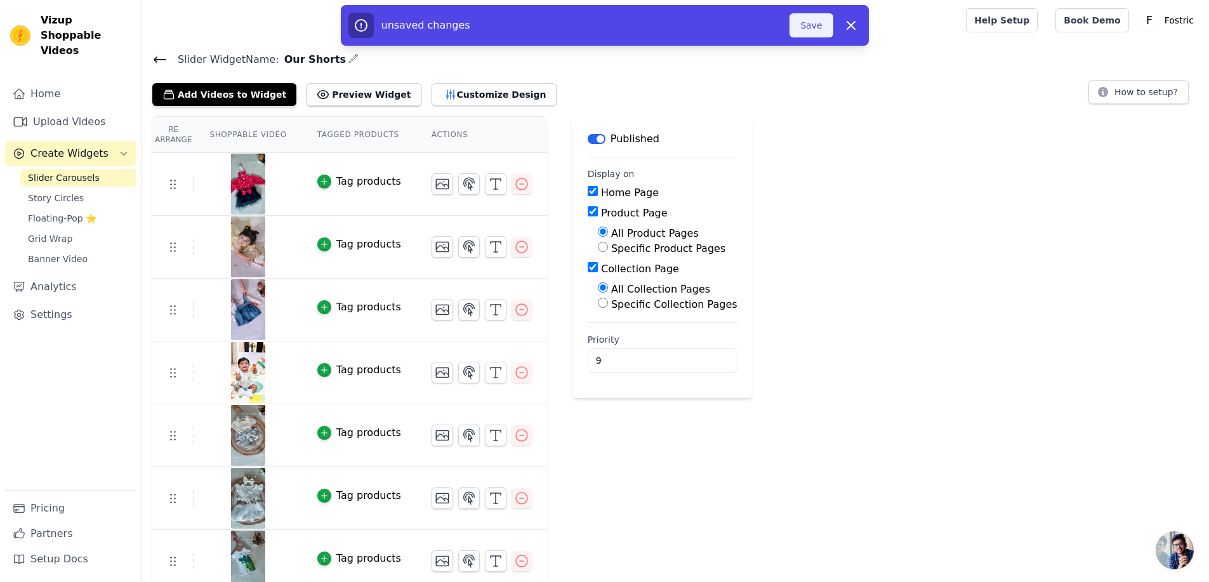
click at [816, 23] on button "Save" at bounding box center [811, 25] width 43 height 24
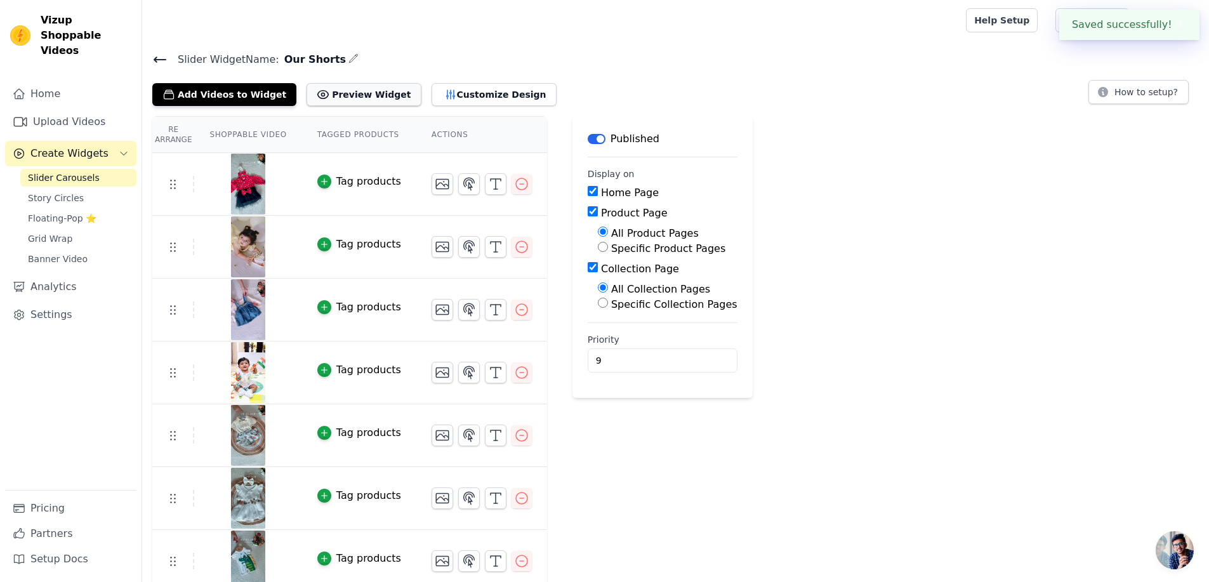
click at [331, 102] on button "Preview Widget" at bounding box center [364, 94] width 114 height 23
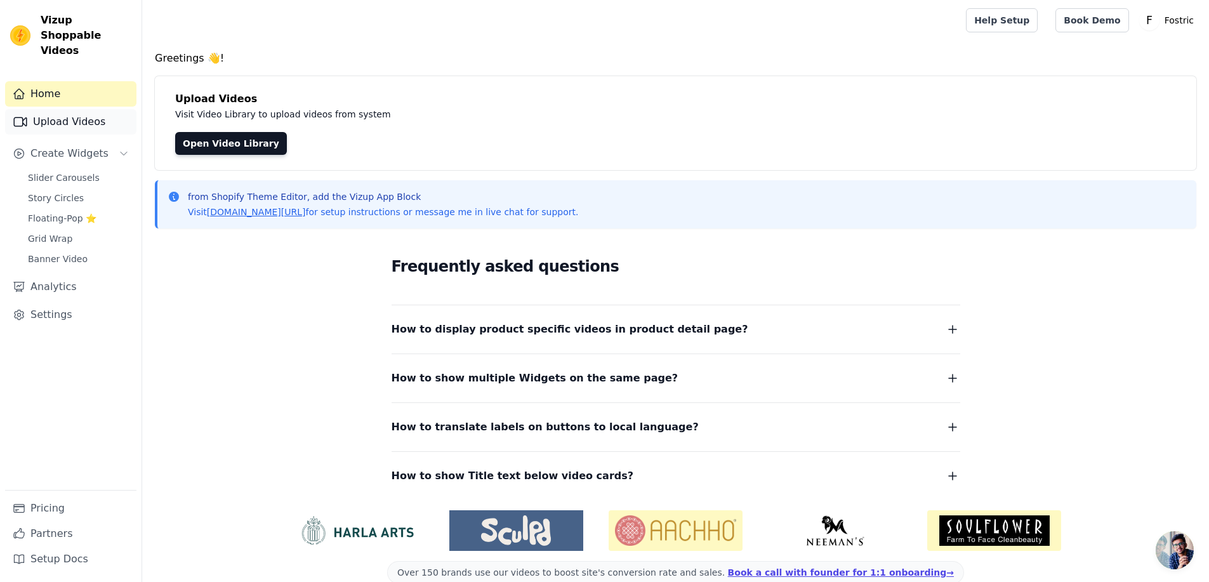
click at [58, 109] on link "Upload Videos" at bounding box center [70, 121] width 131 height 25
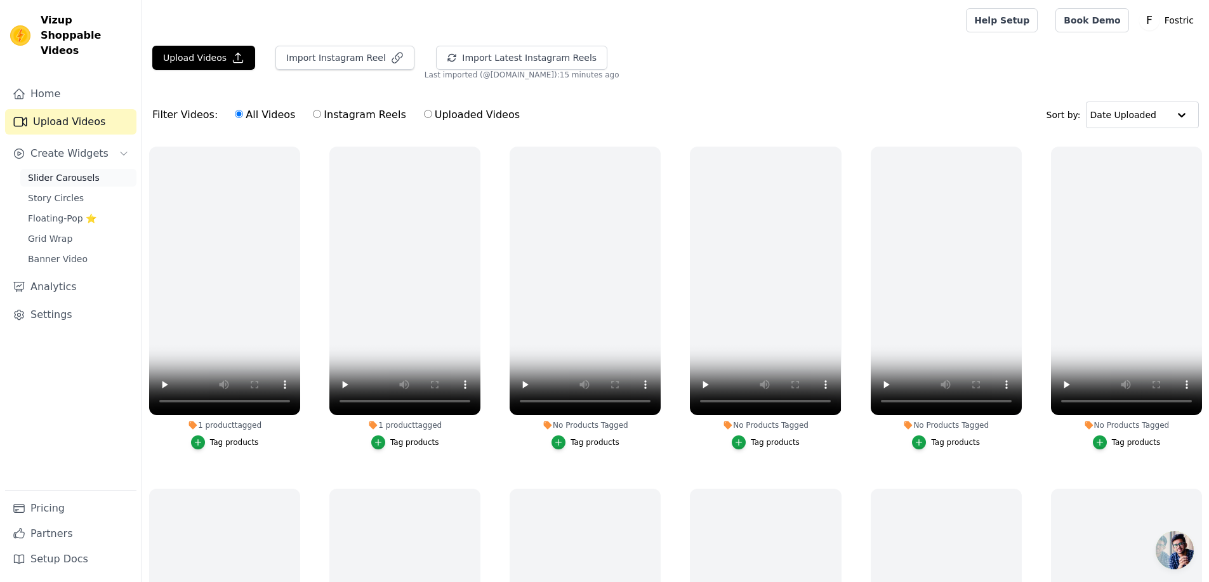
click at [62, 171] on span "Slider Carousels" at bounding box center [64, 177] width 72 height 13
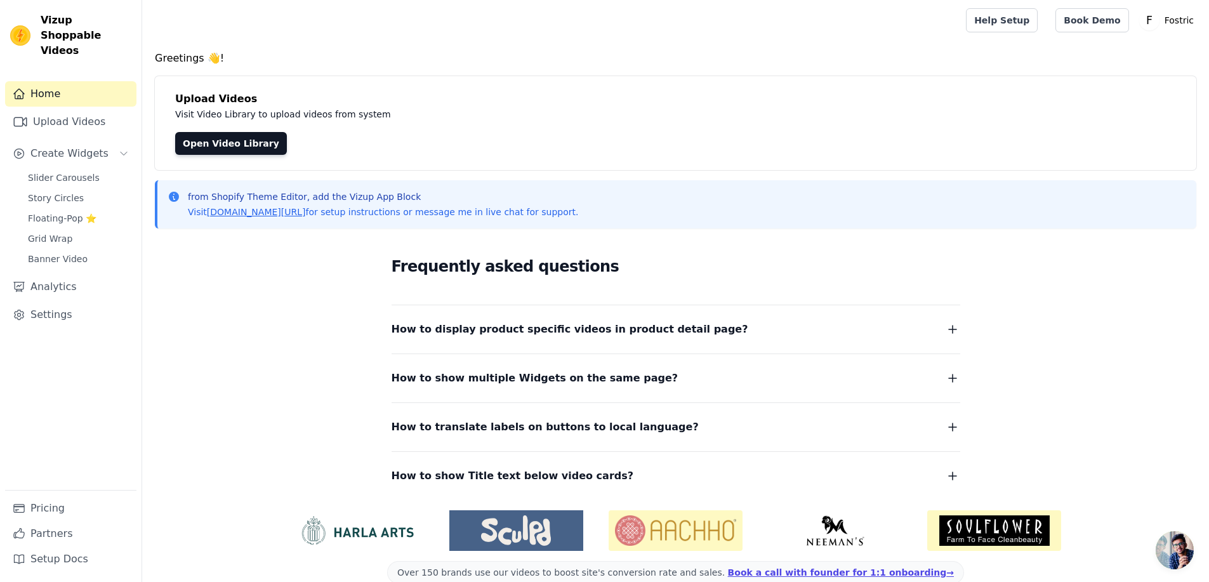
click at [770, 331] on button "How to display product specific videos in product detail page?" at bounding box center [676, 330] width 569 height 18
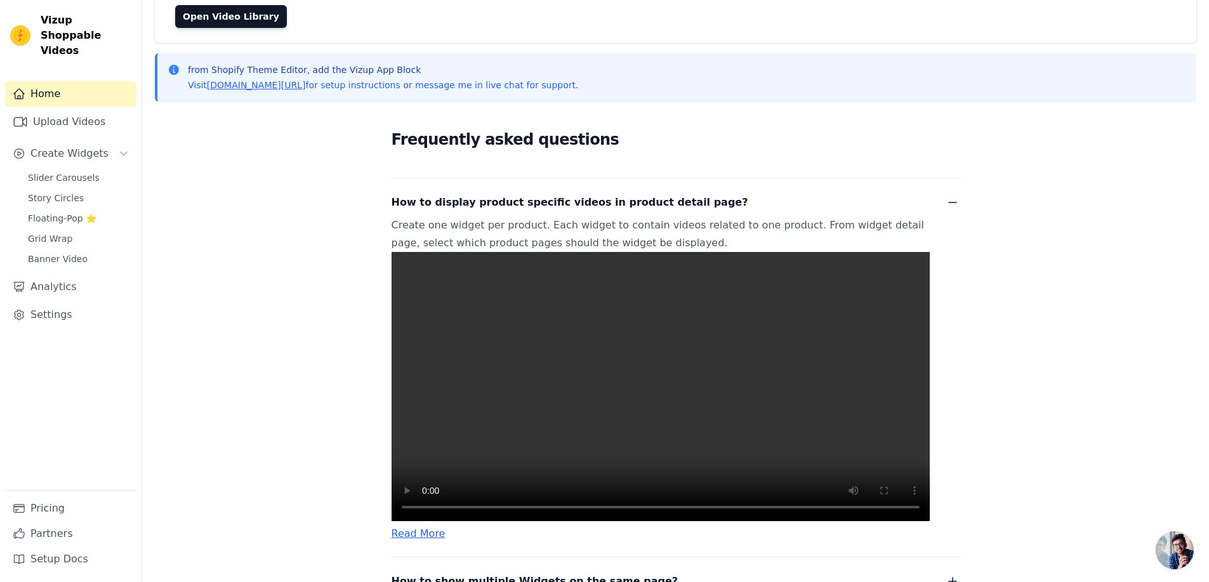
scroll to position [190, 0]
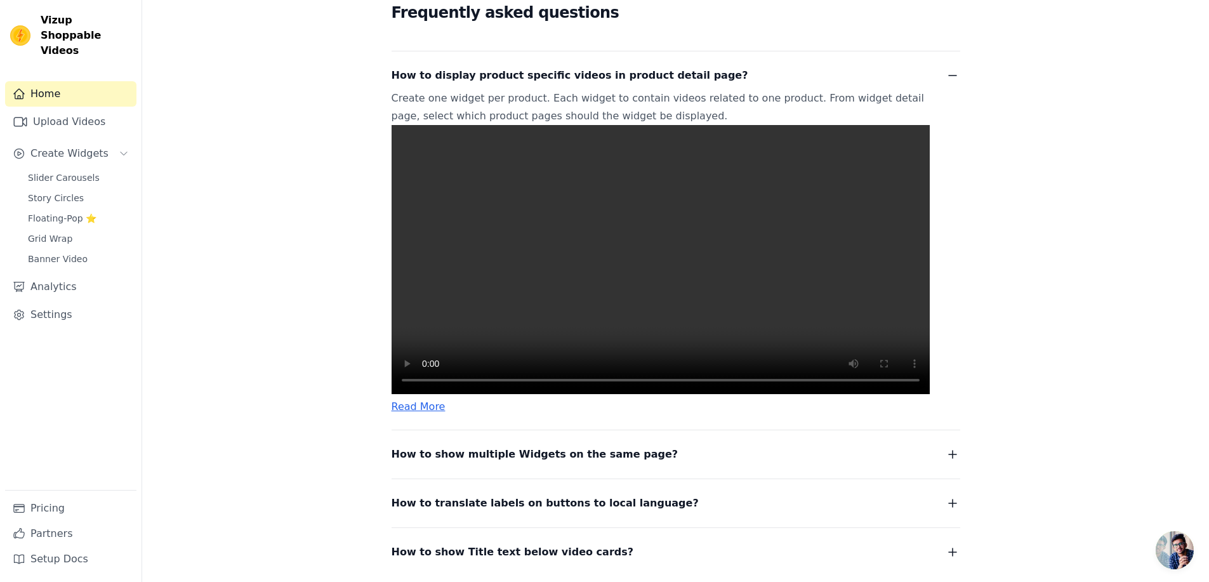
click at [659, 463] on button "How to show multiple Widgets on the same page?" at bounding box center [676, 455] width 569 height 18
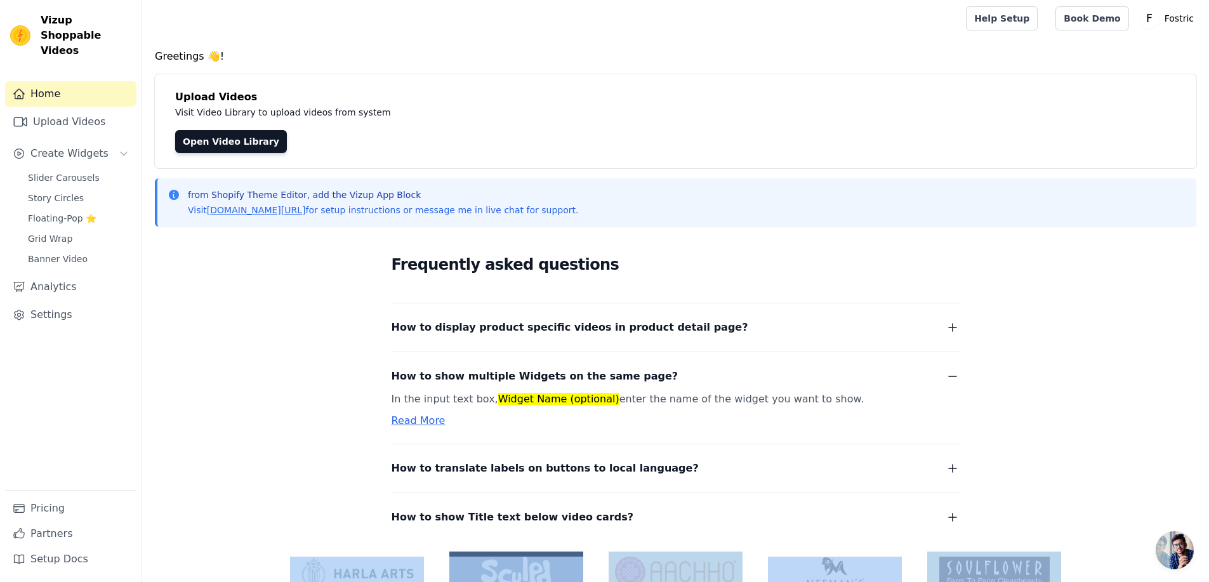
scroll to position [65, 0]
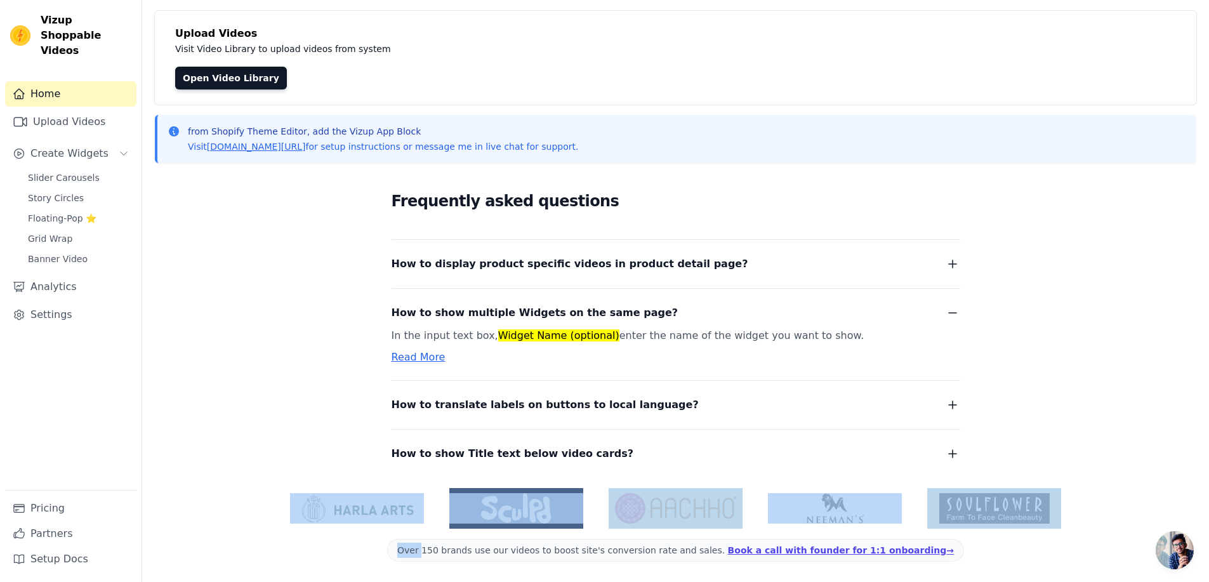
click at [687, 451] on button "How to show Title text below video cards?" at bounding box center [676, 454] width 569 height 18
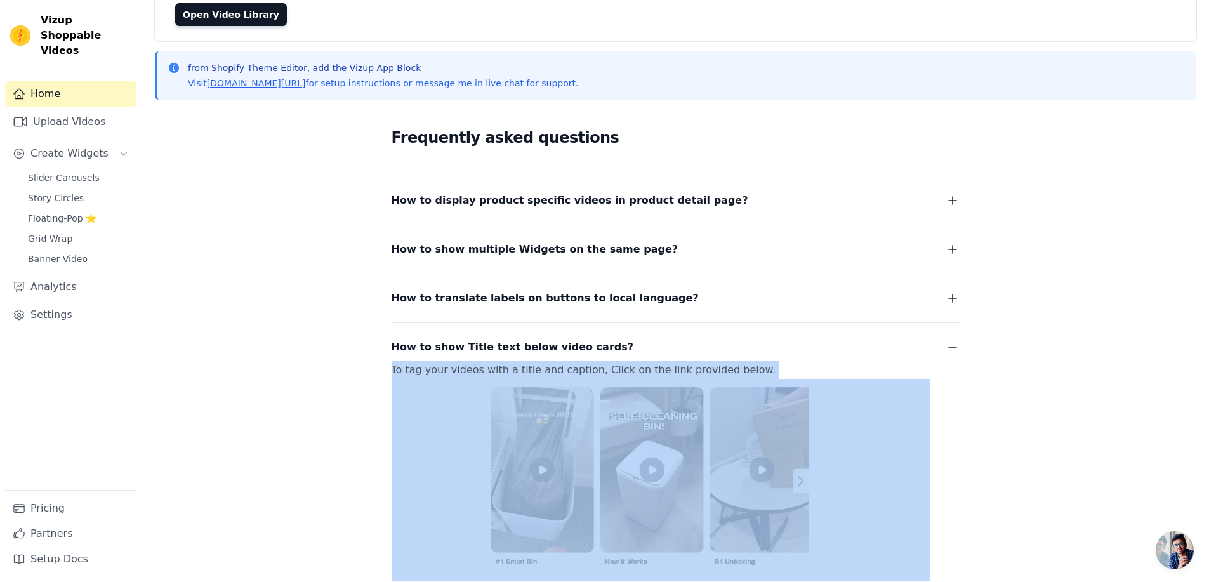
scroll to position [267, 0]
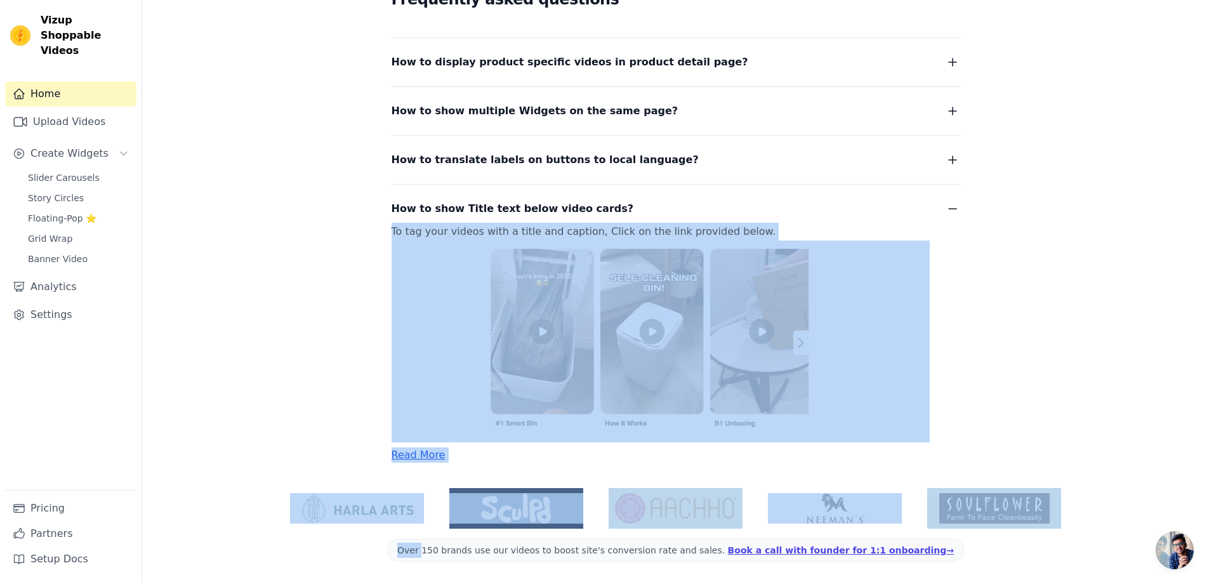
click at [1096, 430] on div "Frequently asked questions How to display product specific videos in product de…" at bounding box center [675, 224] width 1041 height 506
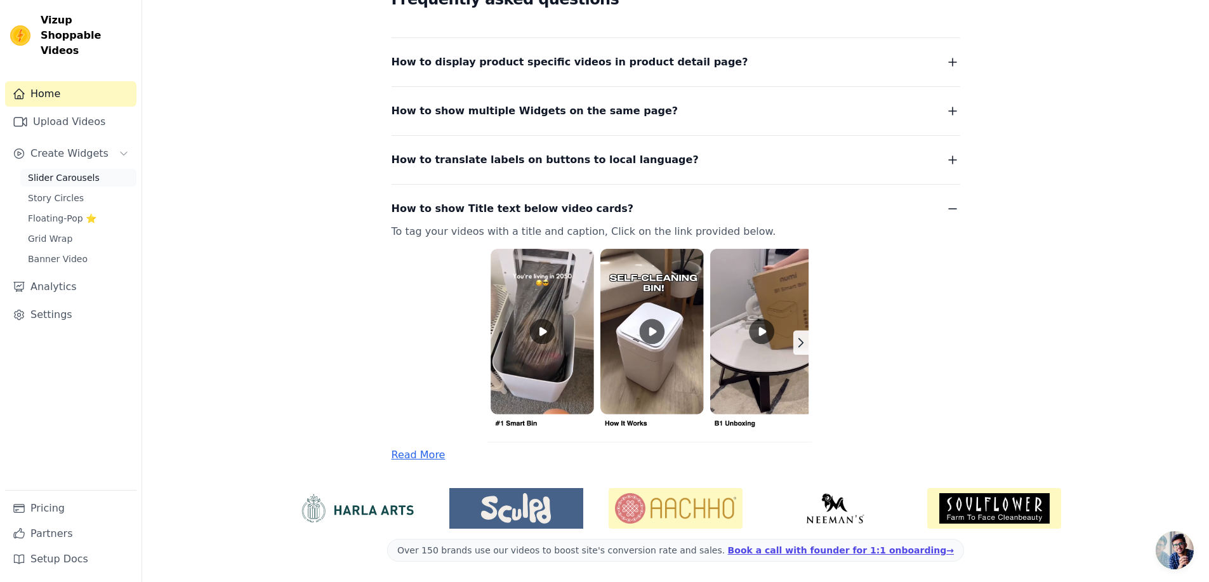
click at [50, 171] on span "Slider Carousels" at bounding box center [64, 177] width 72 height 13
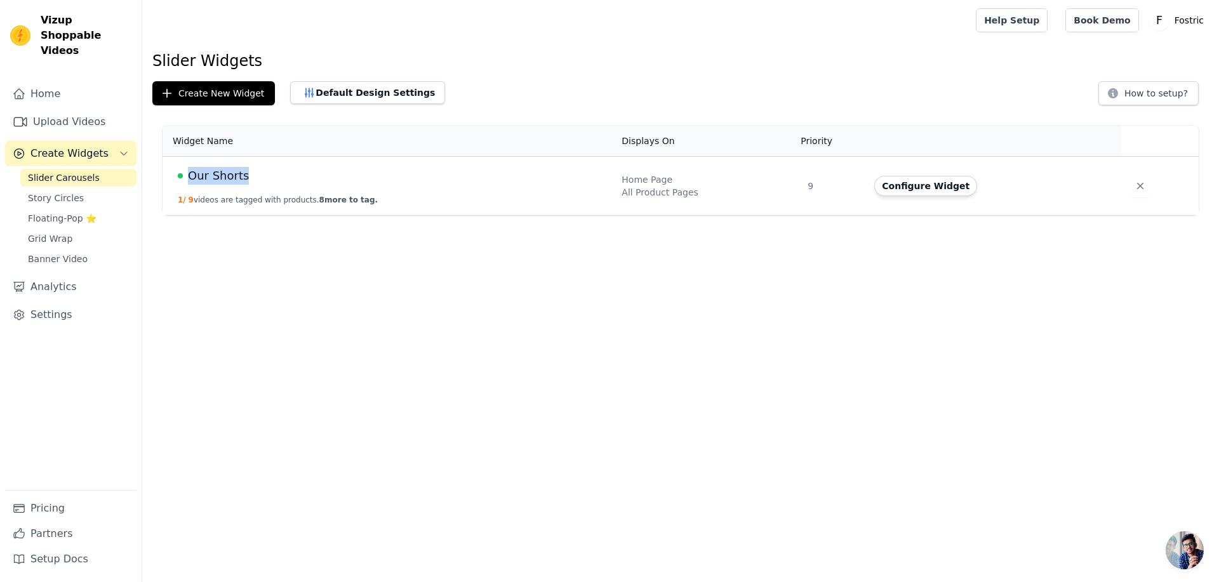
drag, startPoint x: 264, startPoint y: 176, endPoint x: 181, endPoint y: 176, distance: 83.1
click at [181, 176] on div "Our Shorts" at bounding box center [392, 176] width 428 height 18
copy div "Our Shorts"
click at [181, 176] on span at bounding box center [180, 175] width 5 height 5
click at [1146, 94] on button "How to setup?" at bounding box center [1148, 93] width 100 height 24
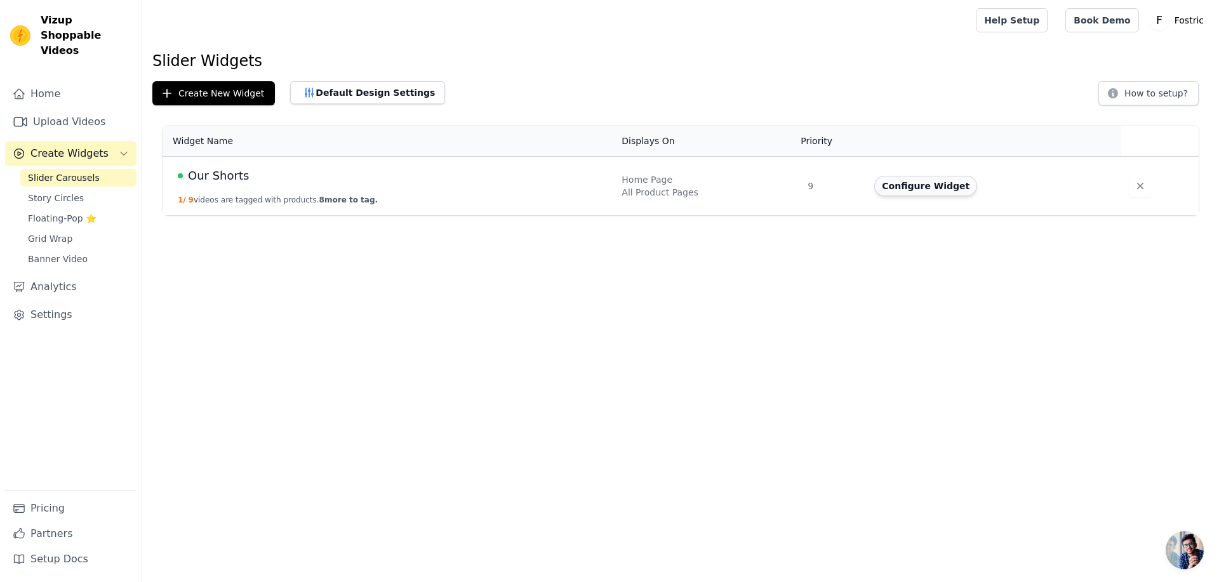
click at [908, 183] on button "Configure Widget" at bounding box center [925, 186] width 103 height 20
click at [908, 183] on html "Vizup Shoppable Videos Home Upload Videos Create Widgets Slider Carousels Story…" at bounding box center [609, 107] width 1219 height 215
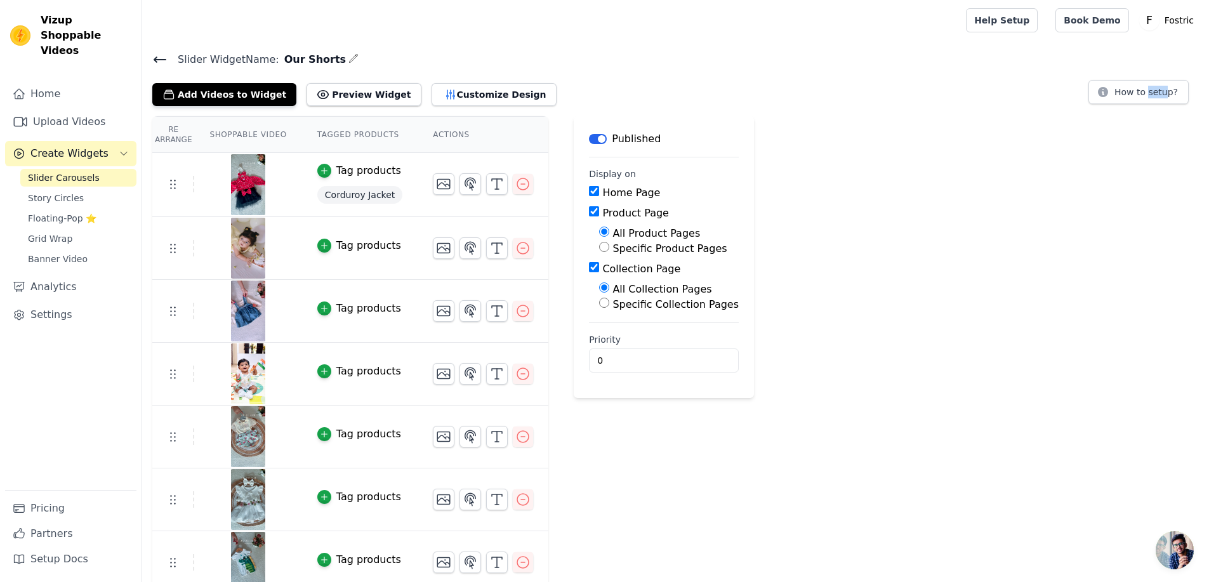
click at [589, 268] on input "Collection Page" at bounding box center [594, 267] width 10 height 10
checkbox input "false"
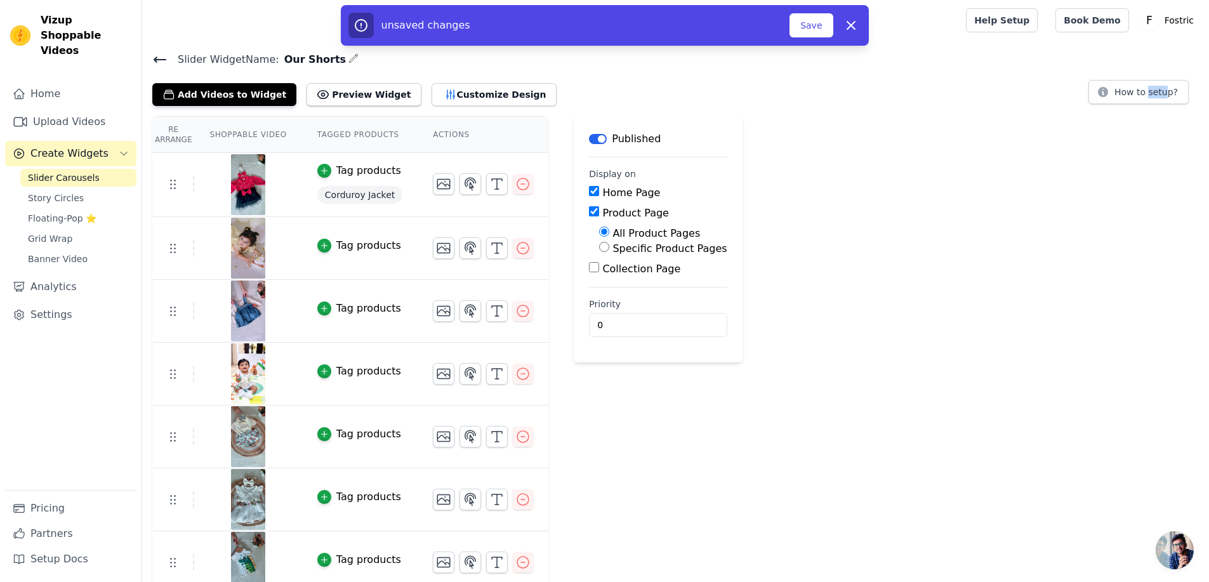
click at [589, 207] on input "Product Page" at bounding box center [594, 211] width 10 height 10
click at [589, 212] on input "Product Page" at bounding box center [594, 211] width 10 height 10
checkbox input "false"
click at [805, 23] on button "Save" at bounding box center [811, 25] width 43 height 24
